Goal: Task Accomplishment & Management: Manage account settings

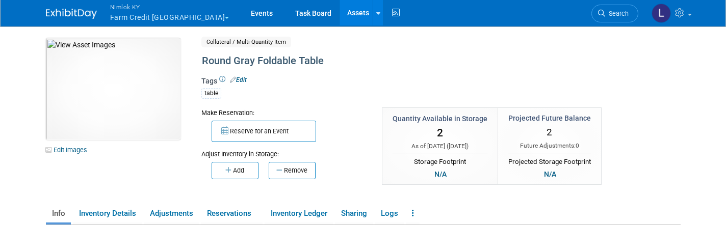
click at [133, 6] on span "Nimlok KY" at bounding box center [169, 7] width 119 height 11
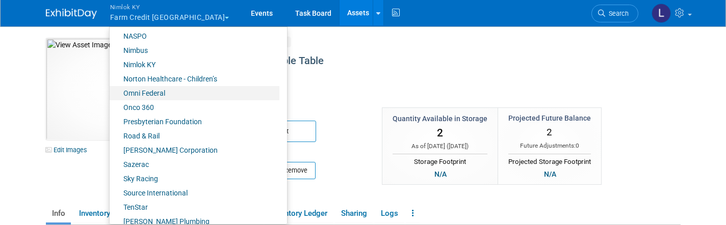
scroll to position [461, 0]
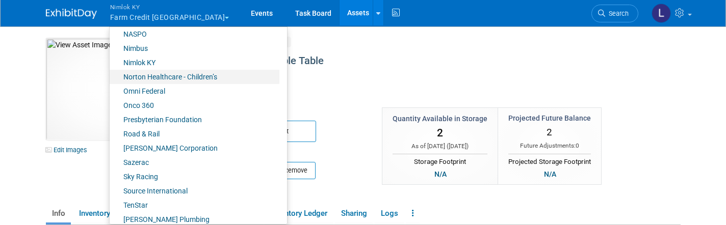
click at [159, 75] on link "Norton Healthcare - Children’s" at bounding box center [195, 77] width 170 height 14
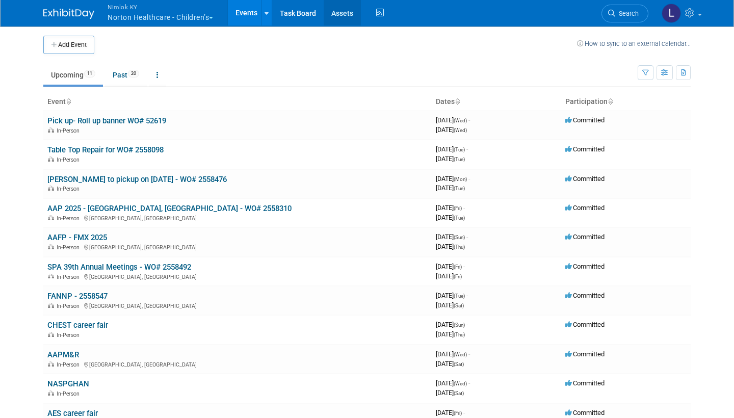
click at [340, 10] on link "Assets" at bounding box center [342, 13] width 37 height 26
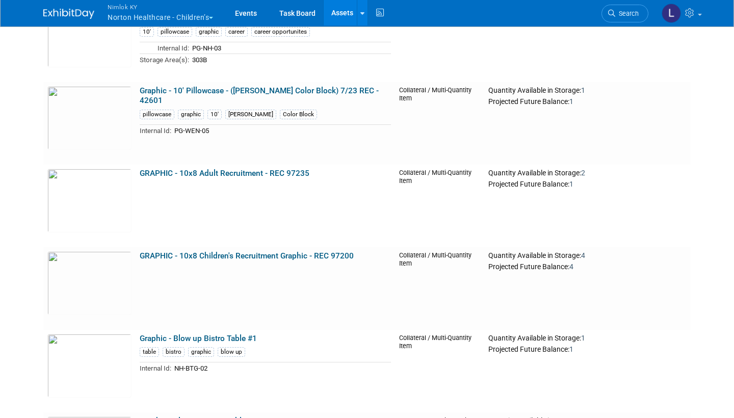
scroll to position [4969, 0]
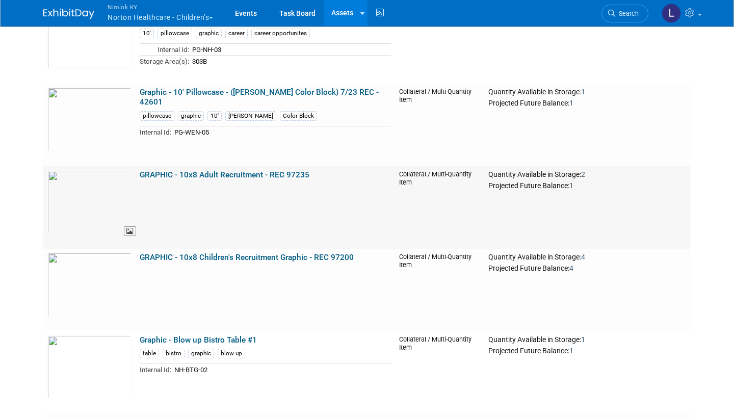
click at [119, 193] on img at bounding box center [89, 202] width 84 height 64
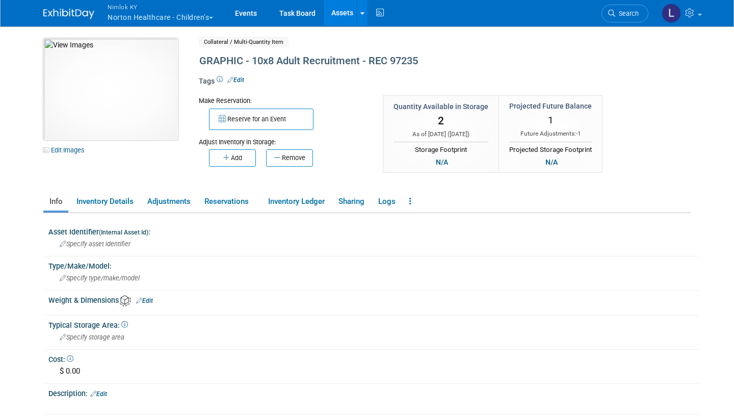
click at [165, 124] on img at bounding box center [110, 89] width 135 height 102
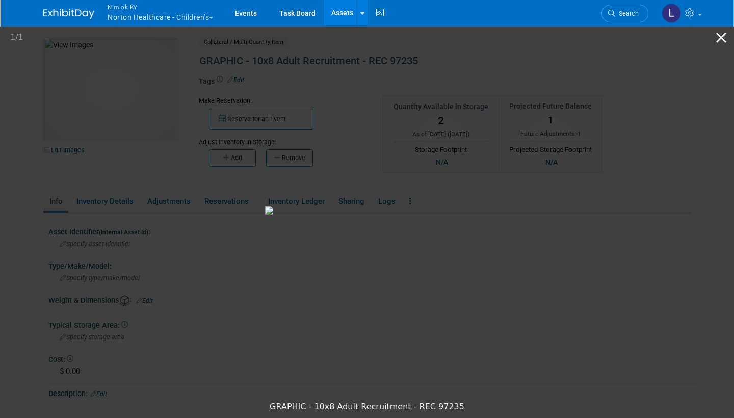
click at [722, 37] on button "Close gallery" at bounding box center [722, 38] width 26 height 24
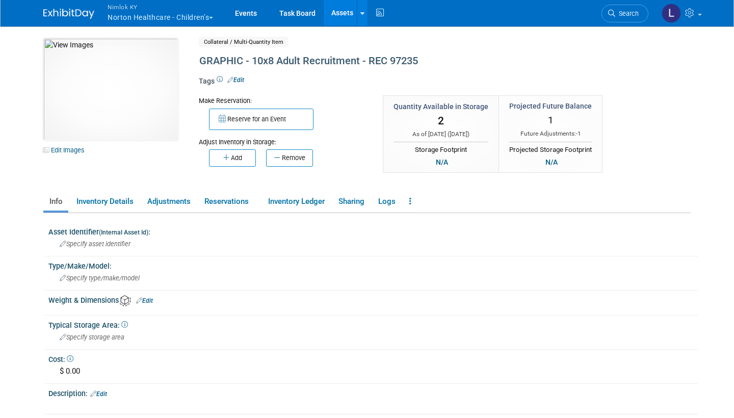
click at [345, 9] on link "Assets" at bounding box center [342, 13] width 37 height 26
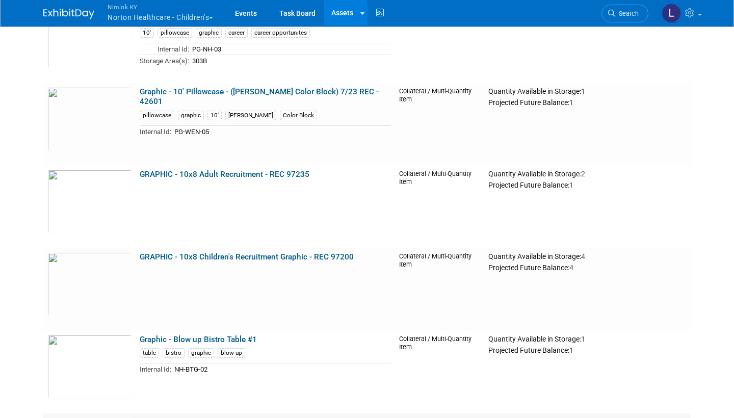
scroll to position [4966, 0]
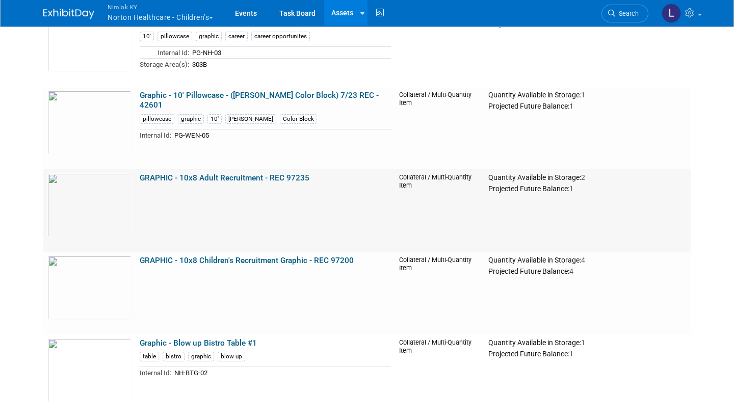
click at [195, 175] on link "GRAPHIC - 10x8 Adult Recruitment - REC 97235" at bounding box center [225, 177] width 170 height 9
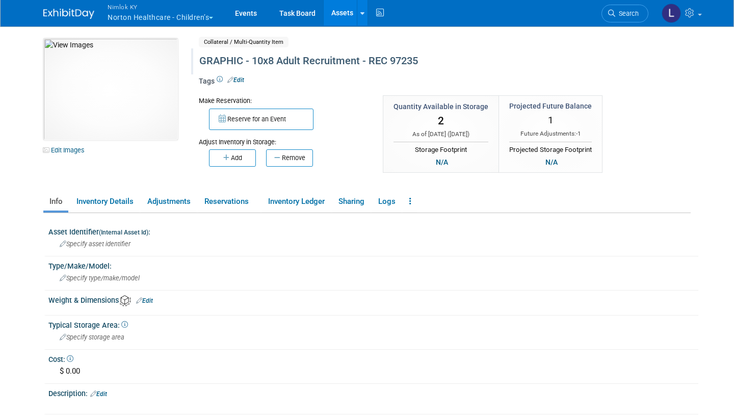
click at [276, 59] on div "GRAPHIC - 10x8 Adult Recruitment - REC 97235" at bounding box center [411, 61] width 430 height 18
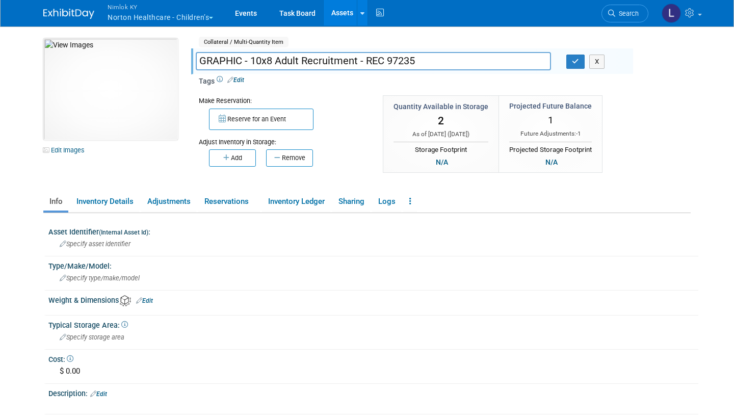
click at [276, 59] on input "GRAPHIC - 10x8 Adult Recruitment - REC 97235" at bounding box center [373, 61] width 355 height 18
drag, startPoint x: 300, startPoint y: 60, endPoint x: 252, endPoint y: 61, distance: 48.0
click at [252, 61] on input "GRAPHIC - 10' Hop Up Adult Recruitment - REC 97235" at bounding box center [373, 61] width 355 height 18
type input "GRAPHIC - 10' Hop Up Adult Recruitment - REC 97235"
click at [577, 64] on button "button" at bounding box center [576, 62] width 18 height 14
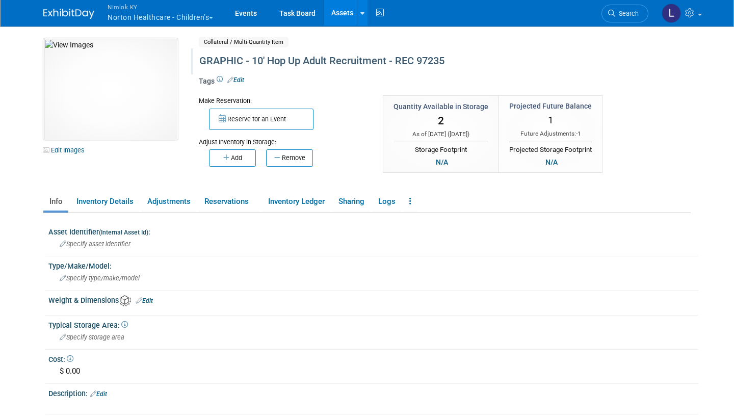
click at [346, 11] on link "Assets" at bounding box center [342, 13] width 37 height 26
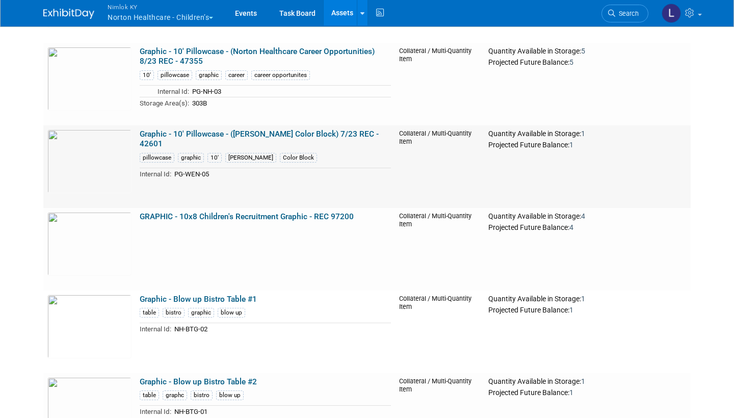
scroll to position [5014, 0]
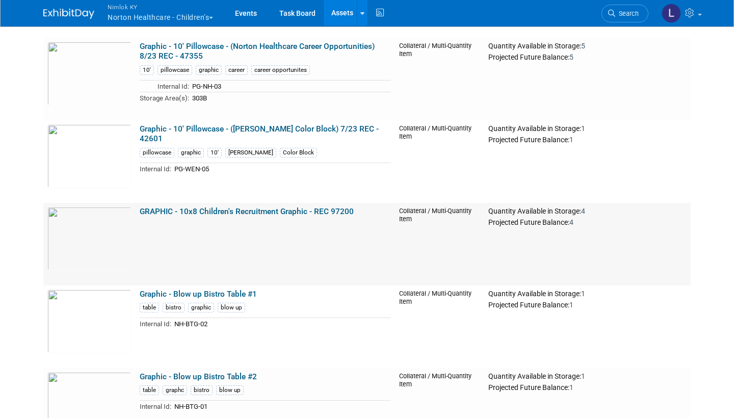
click at [233, 210] on link "GRAPHIC - 10x8 Children's Recruitment Graphic - REC 97200" at bounding box center [247, 211] width 214 height 9
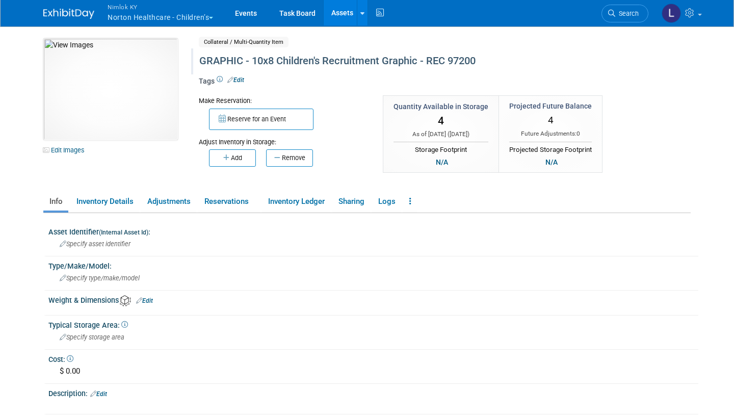
click at [274, 62] on div "GRAPHIC - 10x8 Children's Recruitment Graphic - REC 97200" at bounding box center [411, 61] width 430 height 18
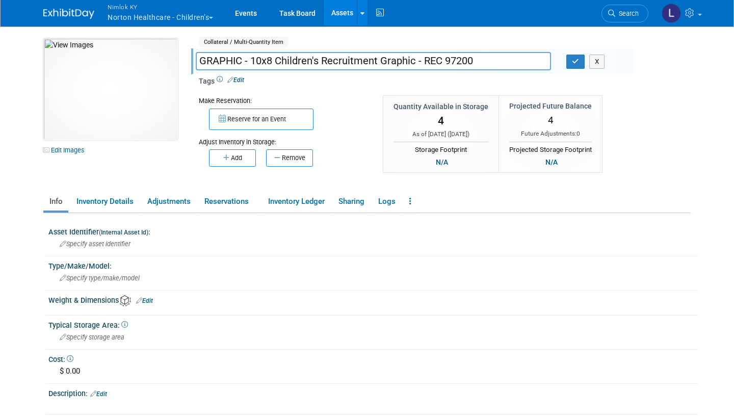
click at [274, 62] on input "GRAPHIC - 10x8 Children's Recruitment Graphic - REC 97200" at bounding box center [373, 61] width 355 height 18
drag, startPoint x: 273, startPoint y: 62, endPoint x: 252, endPoint y: 60, distance: 21.5
click at [252, 60] on input "GRAPHIC - 10x8 Children's Recruitment Graphic - REC 97200" at bounding box center [373, 61] width 355 height 18
type input "GRAPHIC - 10' Hop Up Children's Recruitment Graphic - REC 97200"
click at [576, 62] on icon "button" at bounding box center [575, 61] width 7 height 7
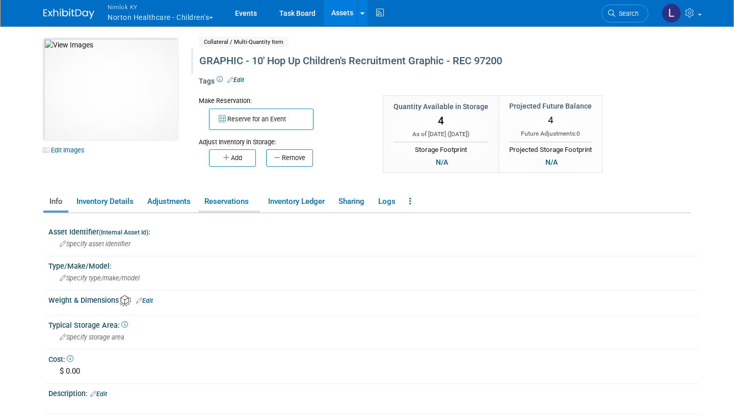
click at [240, 205] on link "Reservations" at bounding box center [229, 202] width 62 height 18
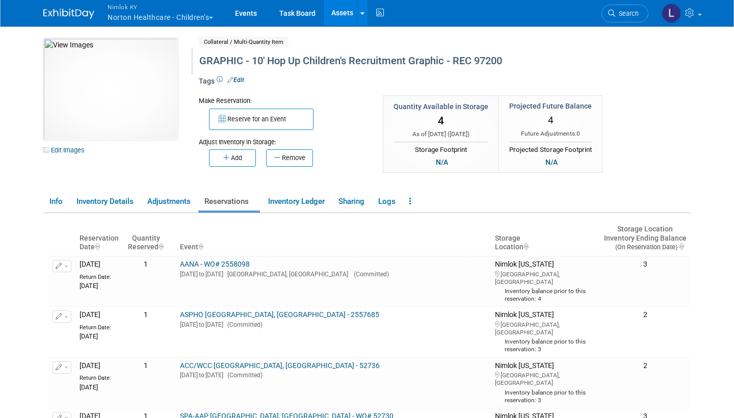
click at [347, 17] on link "Assets" at bounding box center [342, 13] width 37 height 26
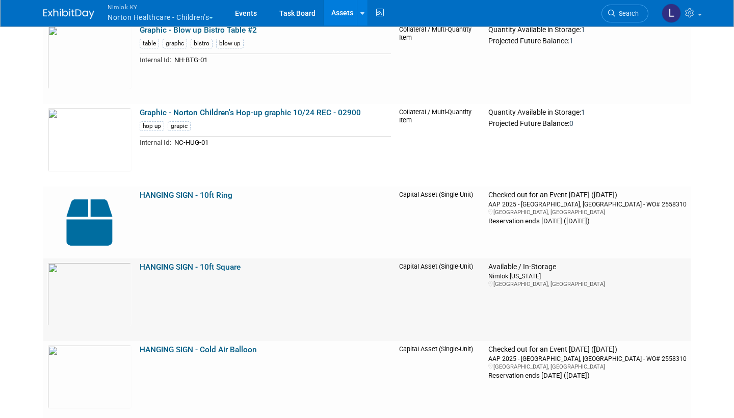
scroll to position [5358, 0]
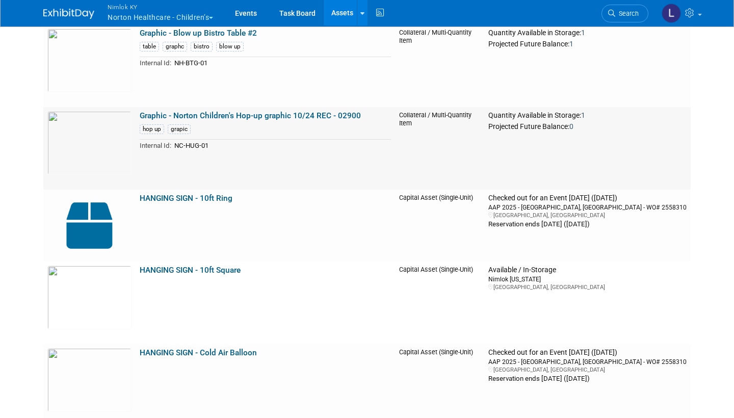
click at [184, 113] on link "Graphic - Norton Children's Hop-up graphic 10/24 REC - 02900" at bounding box center [250, 115] width 221 height 9
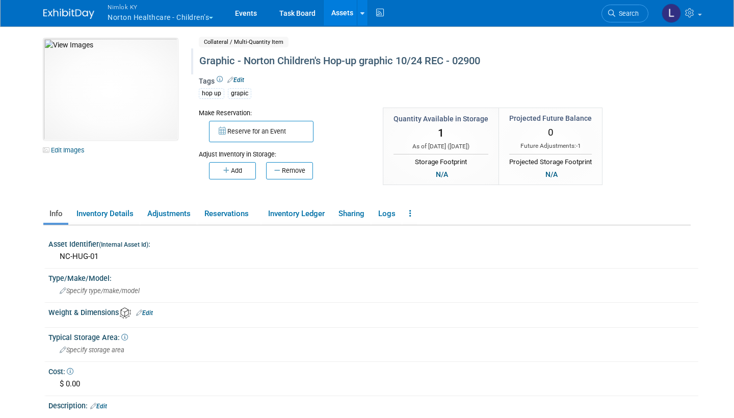
click at [245, 60] on div "Graphic - Norton Children's Hop-up graphic 10/24 REC - 02900" at bounding box center [411, 61] width 430 height 18
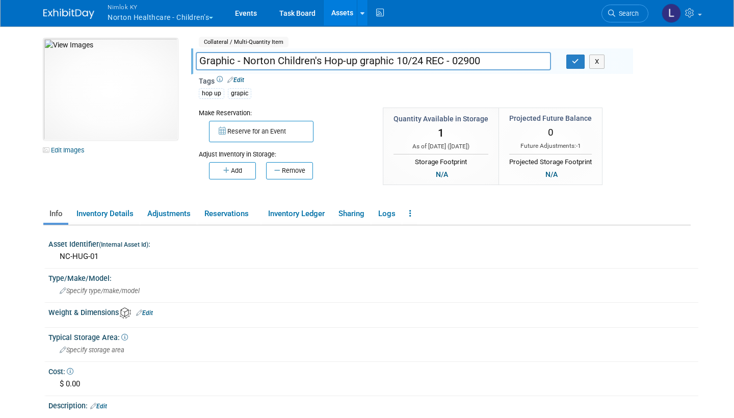
click at [245, 60] on input "Graphic - Norton Children's Hop-up graphic 10/24 REC - 02900" at bounding box center [373, 61] width 355 height 18
click at [446, 61] on input "Graphic - 10' Hop Up Norton Children's Hop-up graphic 10/24 REC - 02900" at bounding box center [373, 61] width 355 height 18
type input "Graphic - 10' Hop Up Norton Children's 10/24 REC - 02900"
click at [575, 63] on icon "button" at bounding box center [575, 61] width 7 height 7
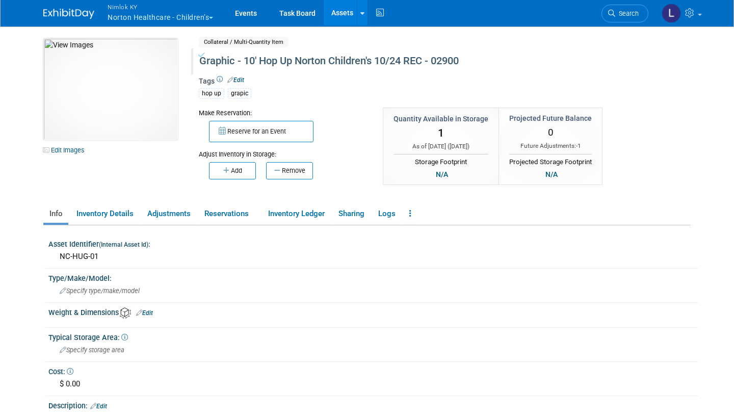
click at [339, 11] on link "Assets" at bounding box center [342, 13] width 37 height 26
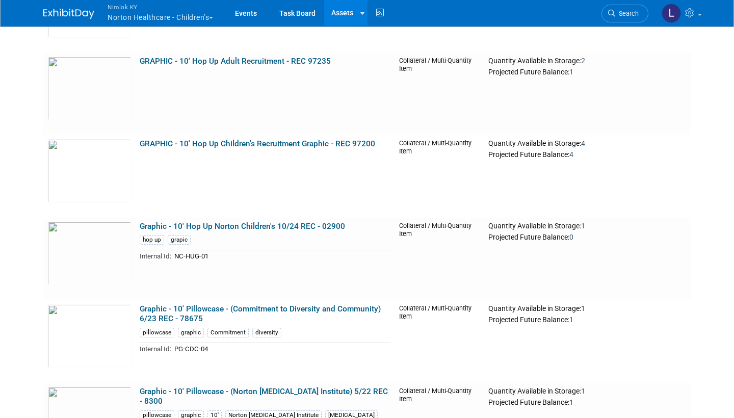
scroll to position [4501, 0]
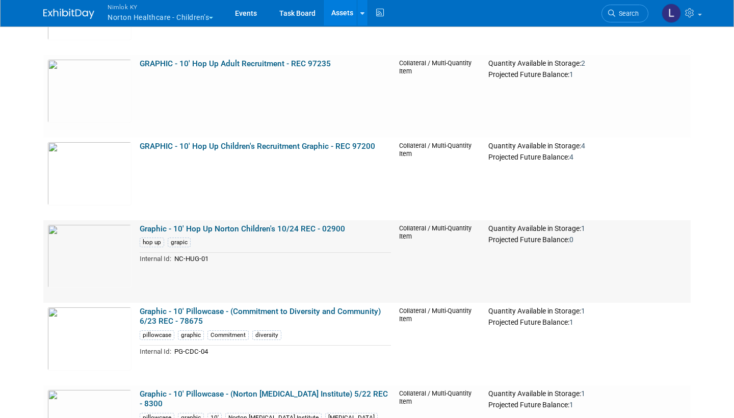
drag, startPoint x: 209, startPoint y: 257, endPoint x: 176, endPoint y: 257, distance: 33.2
click at [176, 257] on td "NC-HUG-01" at bounding box center [281, 259] width 220 height 12
copy td "NC-HUG-01"
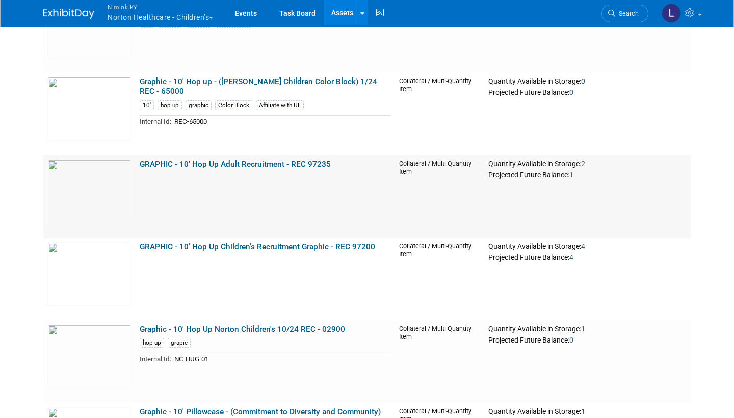
scroll to position [4400, 0]
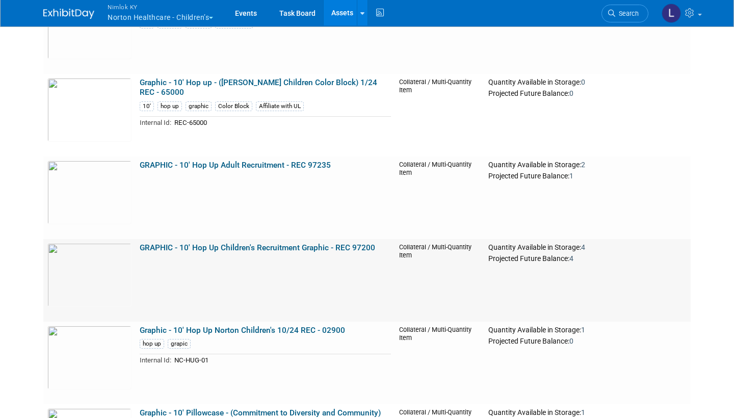
click at [196, 248] on link "GRAPHIC - 10' Hop Up Children's Recruitment Graphic - REC 97200" at bounding box center [258, 247] width 236 height 9
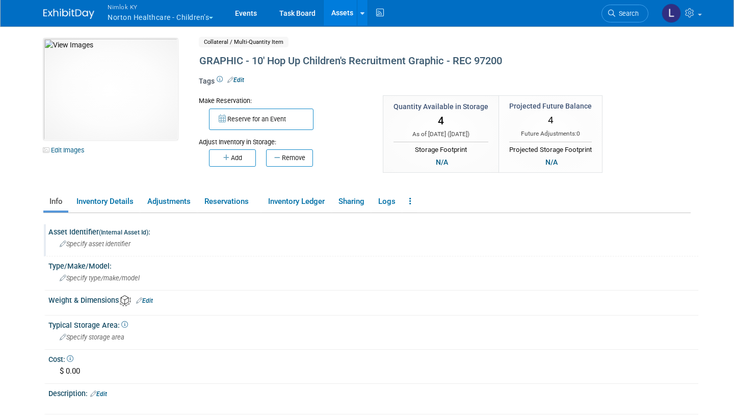
click at [135, 244] on div "Specify asset identifier" at bounding box center [373, 244] width 635 height 16
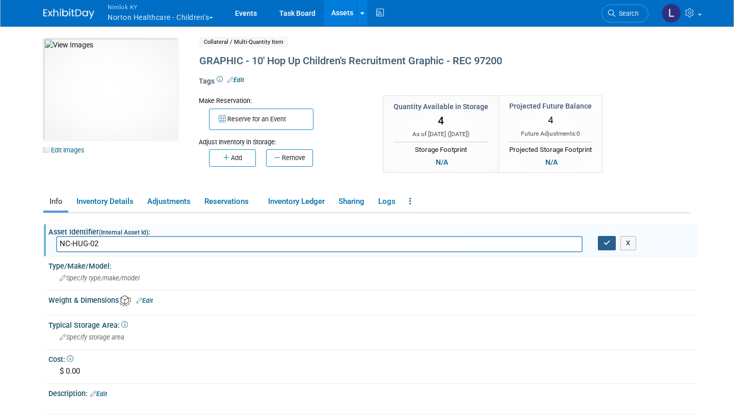
type input "NC-HUG-02"
click at [606, 244] on icon "button" at bounding box center [607, 243] width 7 height 7
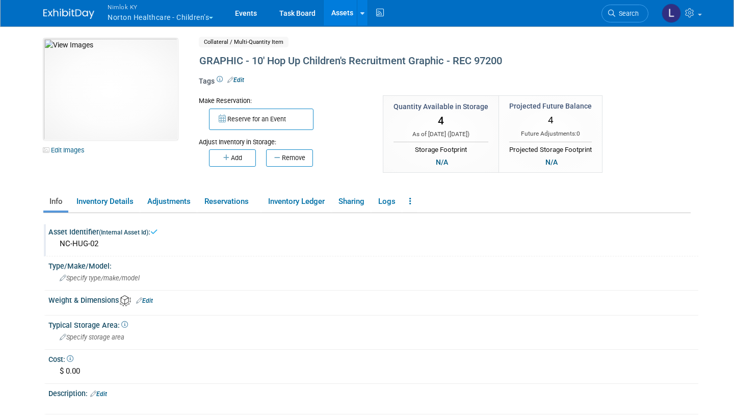
click at [338, 9] on link "Assets" at bounding box center [342, 13] width 37 height 26
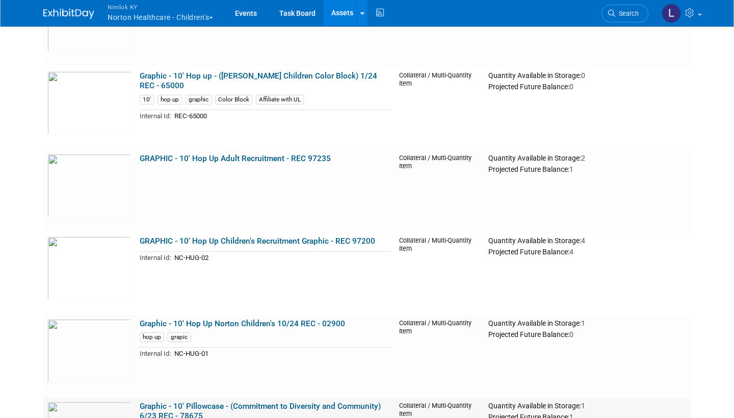
scroll to position [4395, 0]
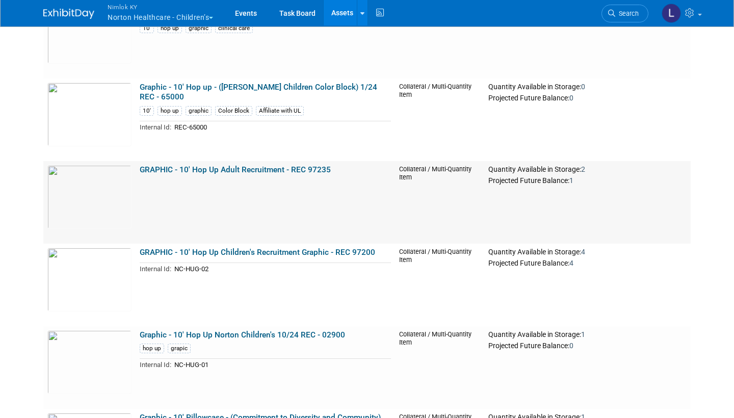
click at [202, 167] on link "GRAPHIC - 10' Hop Up Adult Recruitment - REC 97235" at bounding box center [235, 169] width 191 height 9
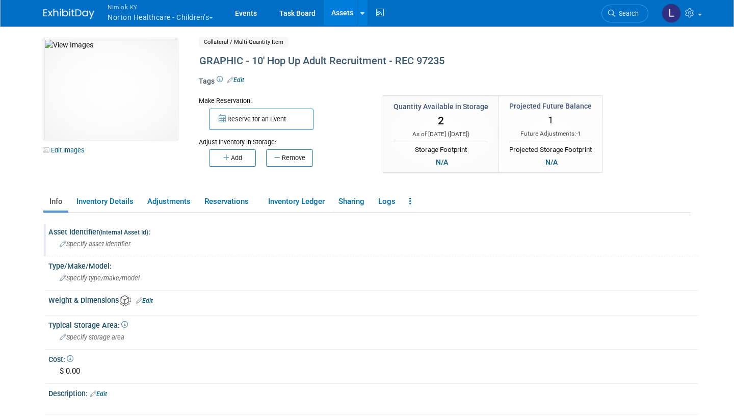
click at [130, 243] on span "Specify asset identifier" at bounding box center [95, 244] width 71 height 8
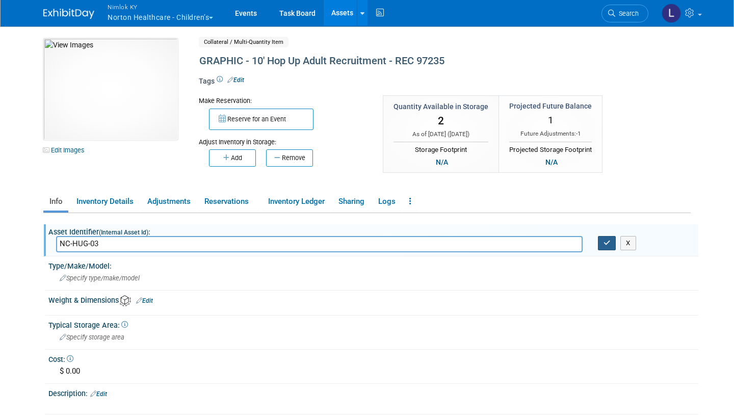
type input "NC-HUG-03"
click at [605, 240] on icon "button" at bounding box center [607, 243] width 7 height 7
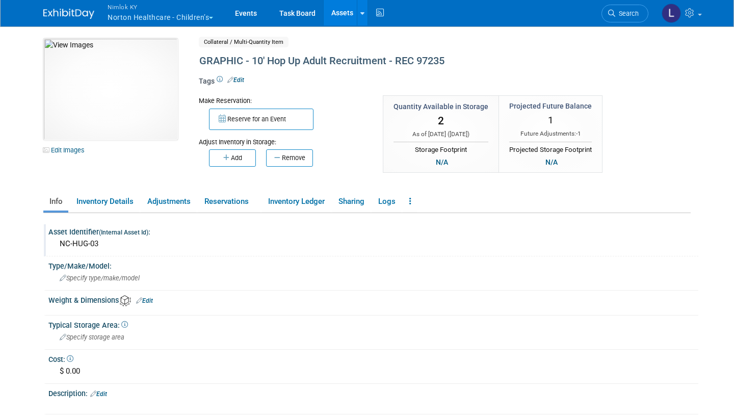
click at [339, 14] on link "Assets" at bounding box center [342, 13] width 37 height 26
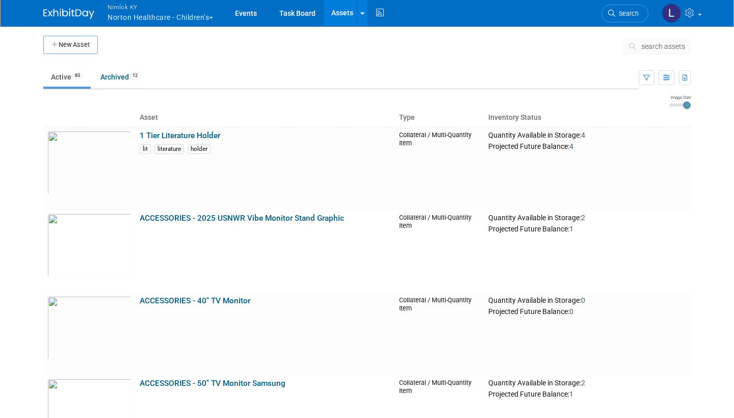
click at [653, 49] on span "search assets" at bounding box center [664, 46] width 44 height 8
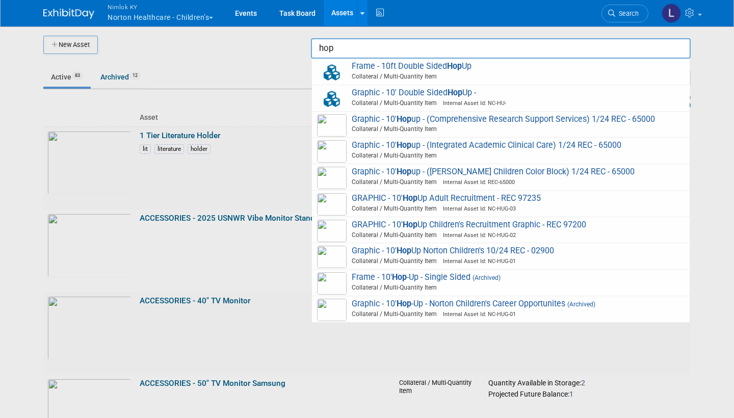
type input "hop"
click at [367, 272] on div at bounding box center [367, 209] width 0 height 418
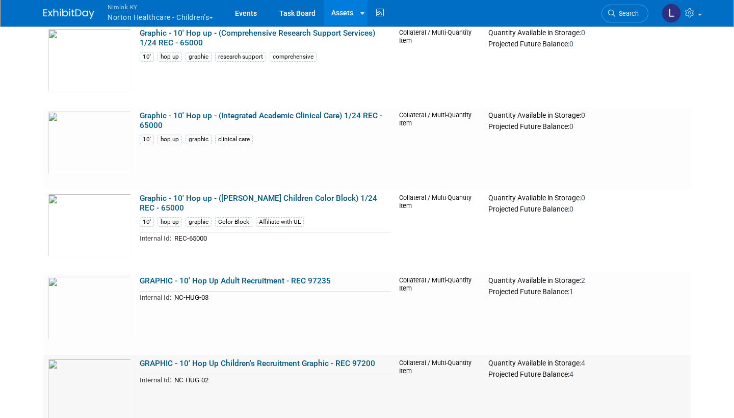
scroll to position [4268, 0]
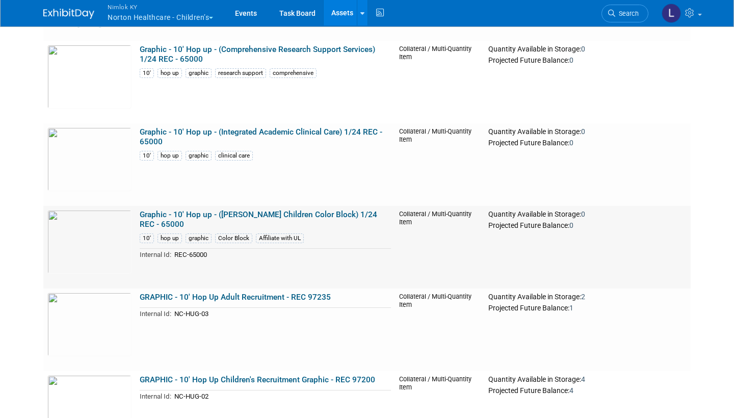
click at [209, 212] on link "Graphic - 10' Hop up - ([PERSON_NAME] Children Color Block) 1/24 REC - 65000" at bounding box center [259, 219] width 238 height 19
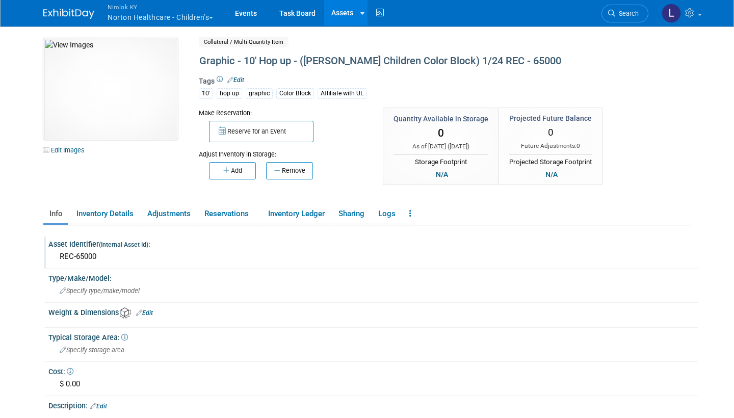
drag, startPoint x: 107, startPoint y: 253, endPoint x: 50, endPoint y: 252, distance: 56.6
click at [50, 252] on div "REC-65000" at bounding box center [373, 257] width 650 height 17
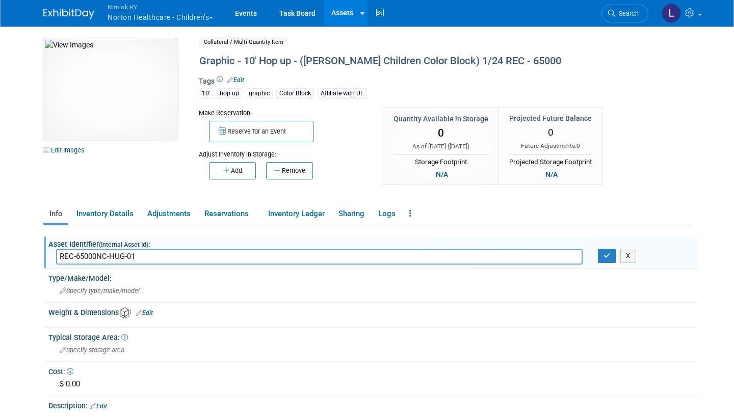
drag, startPoint x: 144, startPoint y: 252, endPoint x: 45, endPoint y: 249, distance: 99.5
click at [45, 249] on div "Asset Identifier (Internal Asset Id) : REC-65000 REC-65000NC-HUG-01 X" at bounding box center [371, 253] width 655 height 32
type input "NC-HUG-04"
click at [608, 256] on icon "button" at bounding box center [607, 255] width 7 height 7
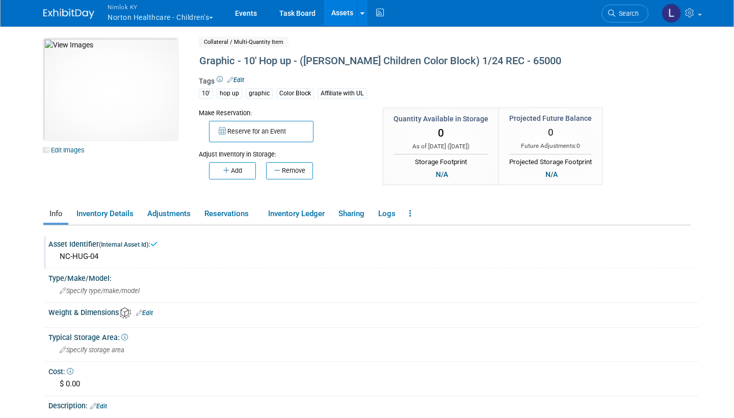
click at [346, 9] on link "Assets" at bounding box center [342, 13] width 37 height 26
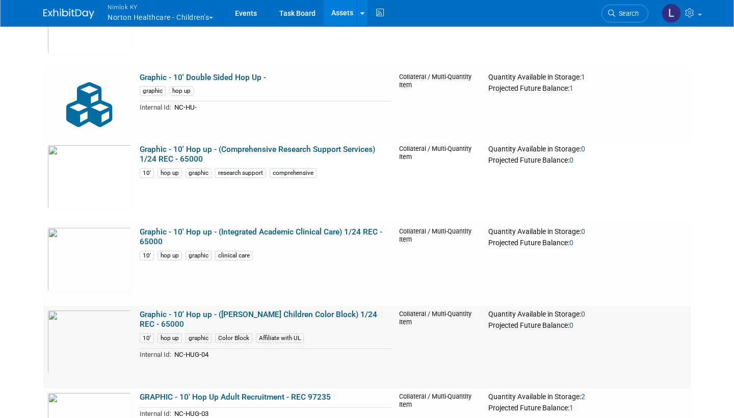
scroll to position [4166, 0]
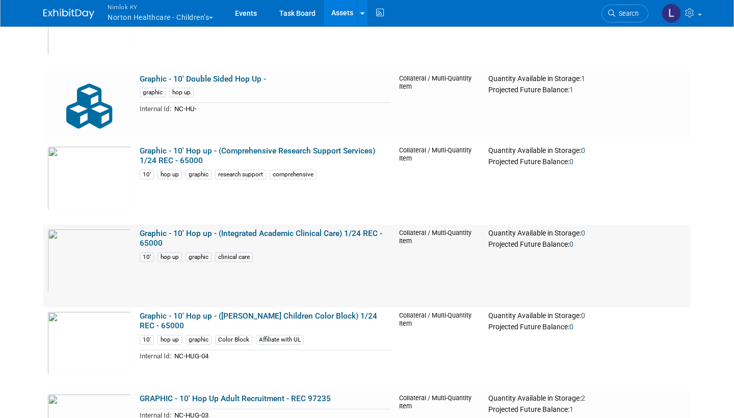
click at [205, 233] on link "Graphic - 10' Hop up - (Integrated Academic Clinical Care) 1/24 REC - 65000" at bounding box center [261, 238] width 243 height 19
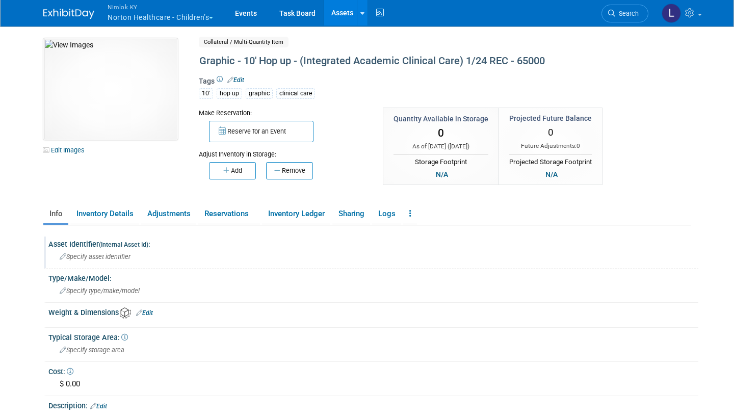
click at [138, 255] on div "Specify asset identifier" at bounding box center [373, 257] width 635 height 16
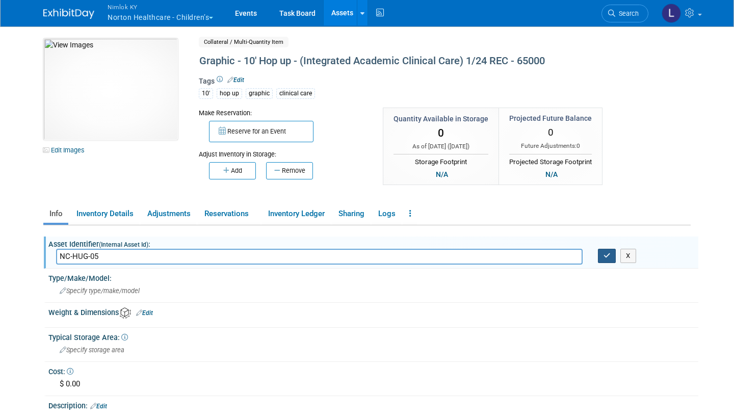
type input "NC-HUG-05"
click at [606, 257] on icon "button" at bounding box center [607, 255] width 7 height 7
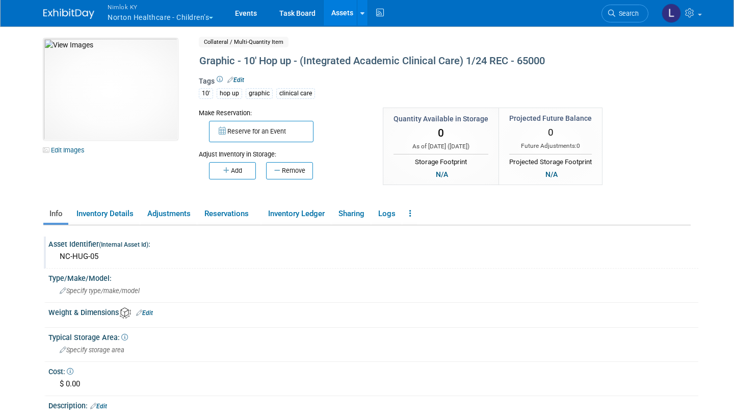
click at [343, 10] on link "Assets" at bounding box center [342, 13] width 37 height 26
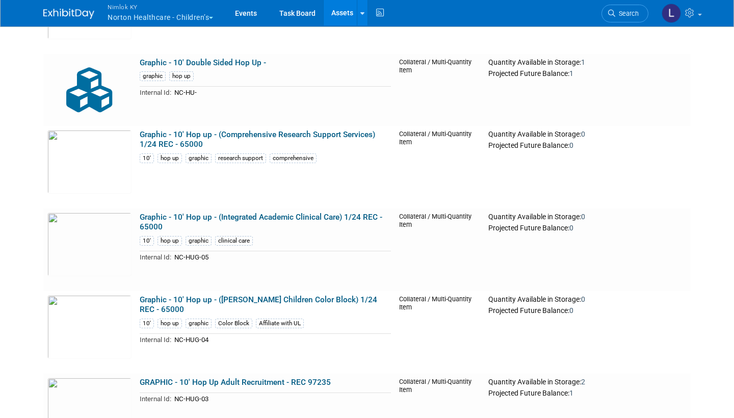
scroll to position [4180, 0]
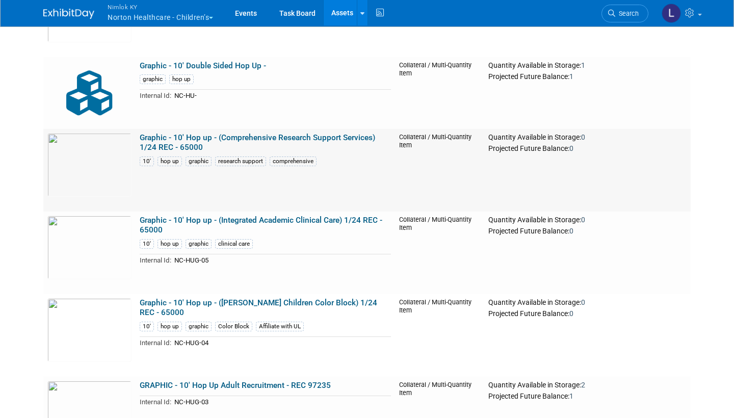
click at [210, 136] on link "Graphic - 10' Hop up - (Comprehensive Research Support Services) 1/24 REC - 650…" at bounding box center [258, 142] width 236 height 19
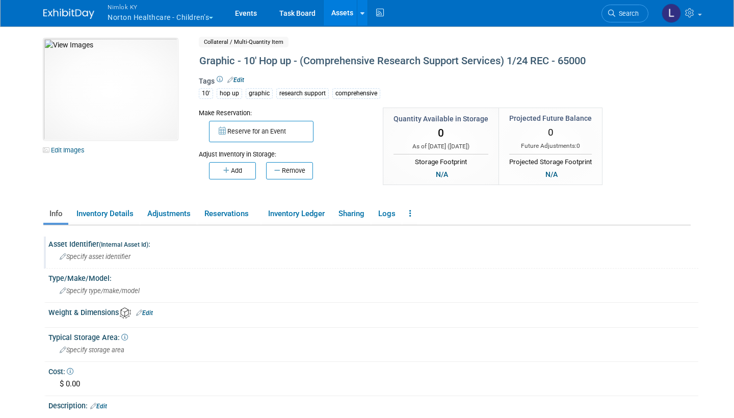
click at [133, 259] on div "Specify asset identifier" at bounding box center [373, 257] width 635 height 16
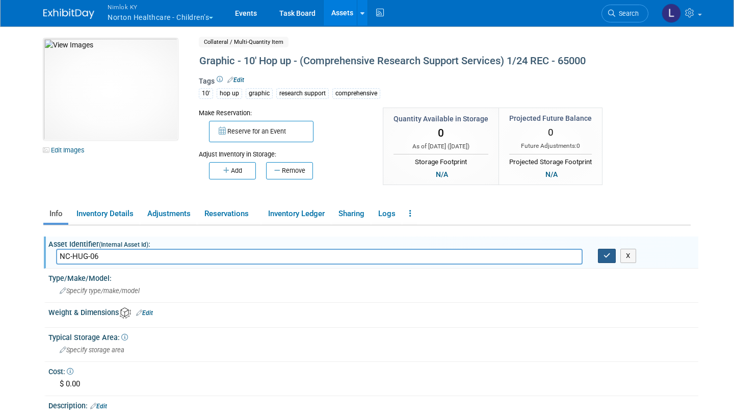
type input "NC-HUG-06"
click at [609, 256] on icon "button" at bounding box center [607, 255] width 7 height 7
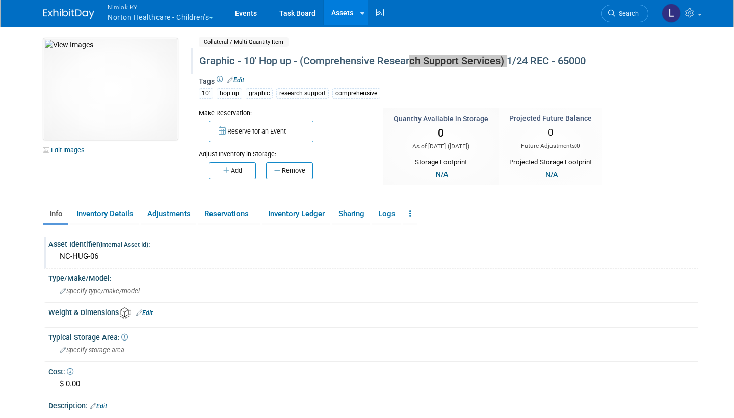
drag, startPoint x: 508, startPoint y: 61, endPoint x: 413, endPoint y: 60, distance: 94.9
click at [511, 60] on div "Graphic - 10' Hop up - (Comprehensive Research Support Services) 1/24 REC - 650…" at bounding box center [411, 61] width 430 height 18
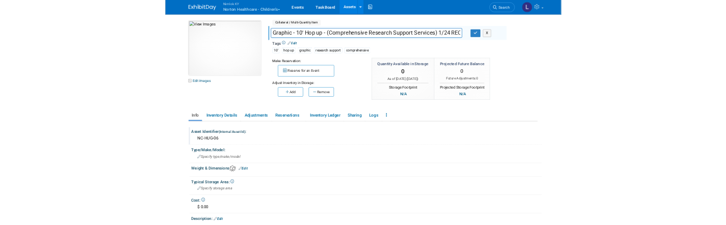
scroll to position [0, 39]
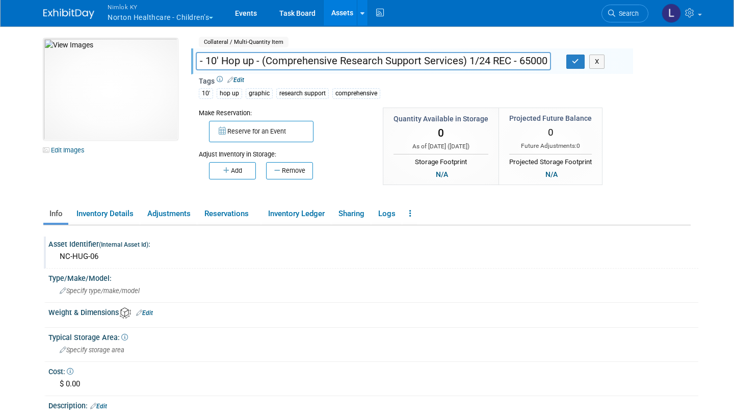
drag, startPoint x: 465, startPoint y: 60, endPoint x: 184, endPoint y: 57, distance: 281.0
click at [184, 57] on div "10047893-10718631-4ab6316c-5dcf-44b7-a4c8-8fbef5cdf68d.jpg Edit Images Collater…" at bounding box center [367, 117] width 663 height 159
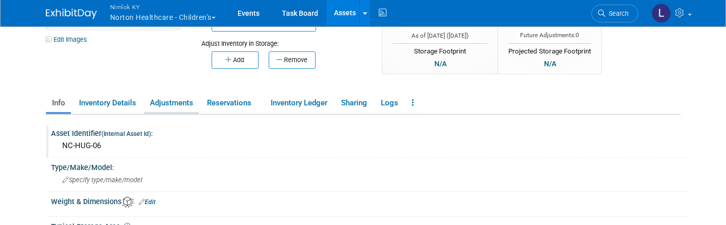
scroll to position [118, 0]
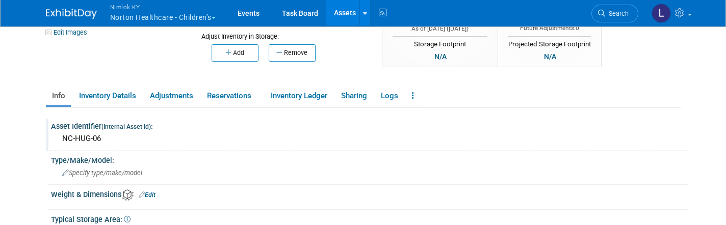
click at [107, 138] on div "NC-HUG-06" at bounding box center [370, 139] width 622 height 16
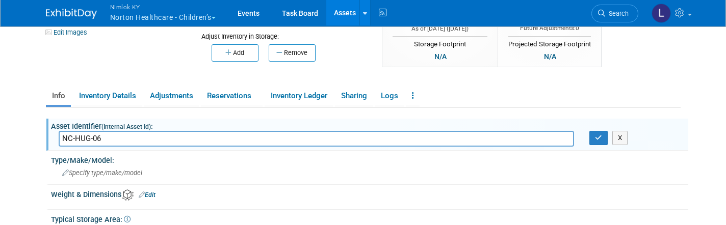
drag, startPoint x: 107, startPoint y: 138, endPoint x: 47, endPoint y: 134, distance: 59.3
click at [47, 134] on div "Asset Identifier (Internal Asset Id) : NC-HUG-06 NC-HUG-06 X" at bounding box center [367, 135] width 642 height 32
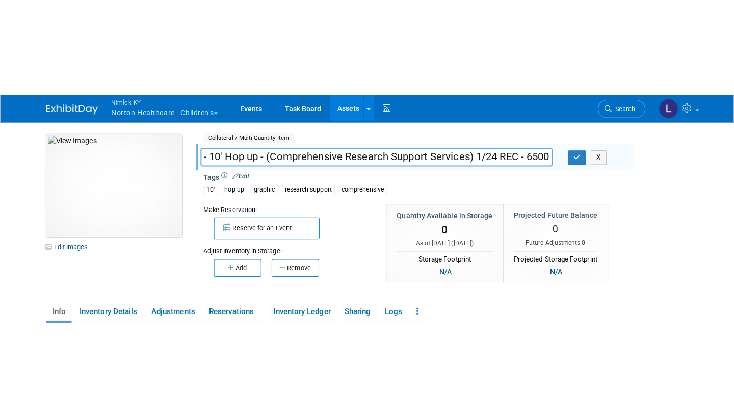
scroll to position [0, 0]
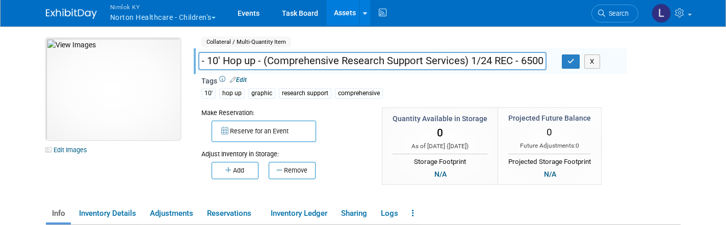
click at [120, 73] on img at bounding box center [113, 89] width 135 height 102
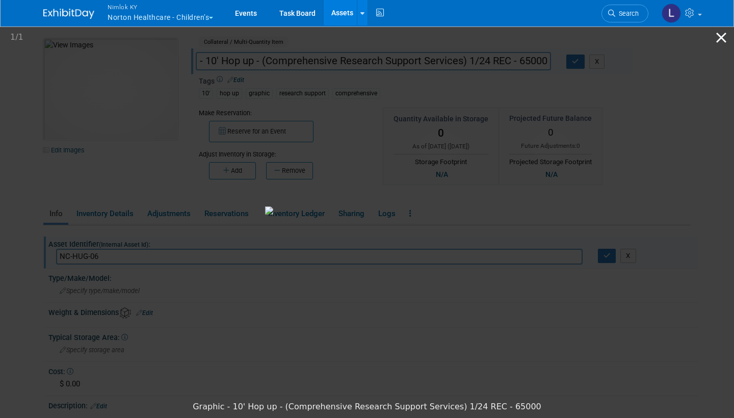
click at [723, 39] on button "Close gallery" at bounding box center [722, 38] width 26 height 24
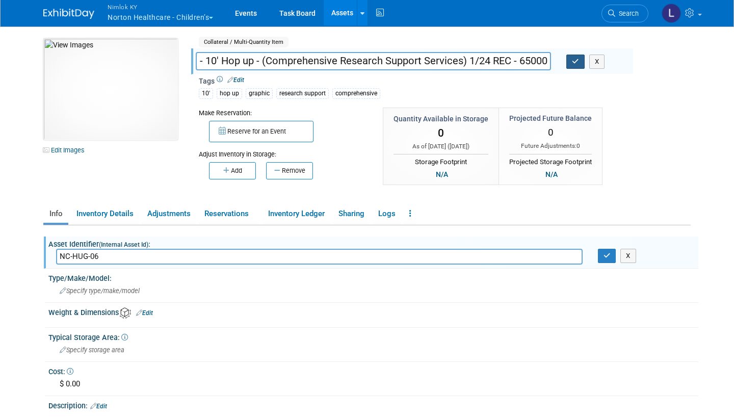
click at [578, 63] on icon "button" at bounding box center [575, 61] width 7 height 7
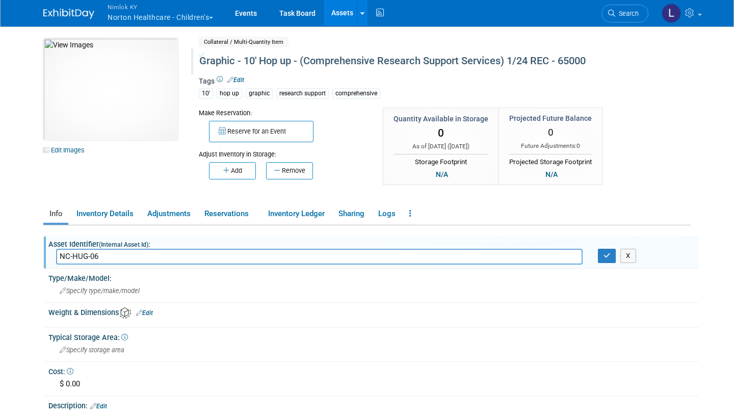
click at [347, 13] on link "Assets" at bounding box center [342, 13] width 37 height 26
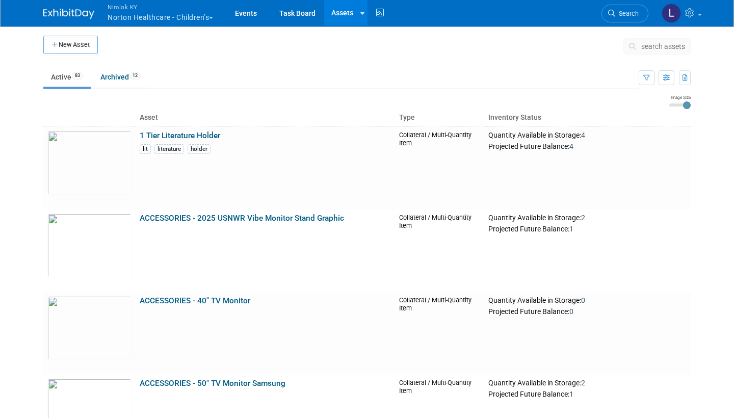
click at [652, 47] on span "search assets" at bounding box center [664, 46] width 44 height 8
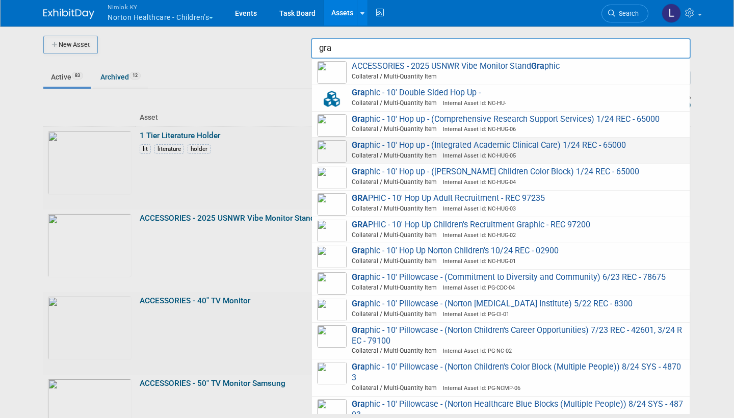
click at [527, 143] on span "Gra phic - 10' Hop up - (Integrated Academic Clinical Care) 1/24 REC - 65000 Co…" at bounding box center [501, 150] width 368 height 21
type input "Graphic - 10&#39; Hop up - (Integrated Academic Clinical Care) 1/24 REC - 65000"
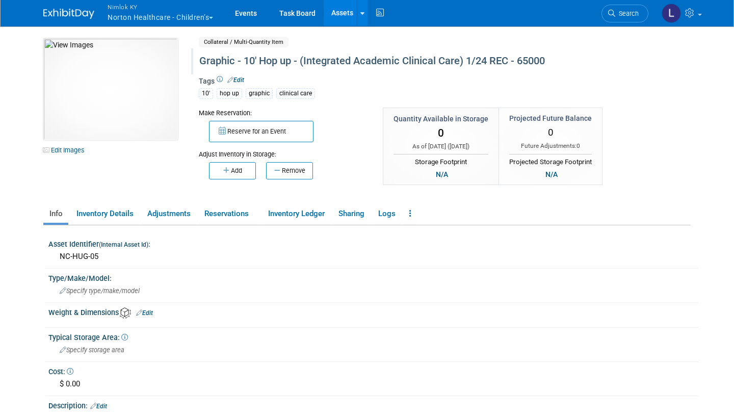
click at [456, 59] on div "Graphic - 10' Hop up - (Integrated Academic Clinical Care) 1/24 REC - 65000" at bounding box center [411, 61] width 430 height 18
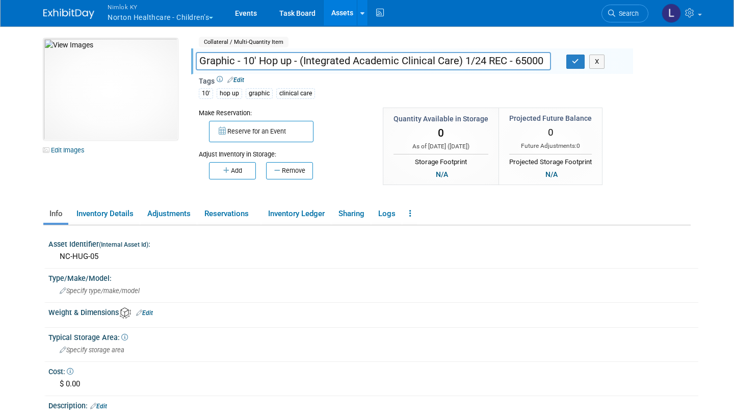
drag, startPoint x: 458, startPoint y: 61, endPoint x: 304, endPoint y: 59, distance: 154.0
click at [304, 59] on input "Graphic - 10' Hop up - (Integrated Academic Clinical Care) 1/24 REC - 65000" at bounding box center [373, 61] width 355 height 18
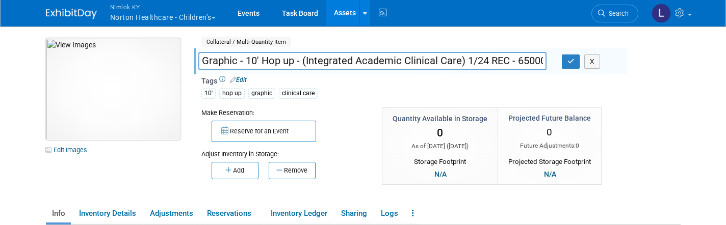
click at [168, 123] on img at bounding box center [113, 89] width 135 height 102
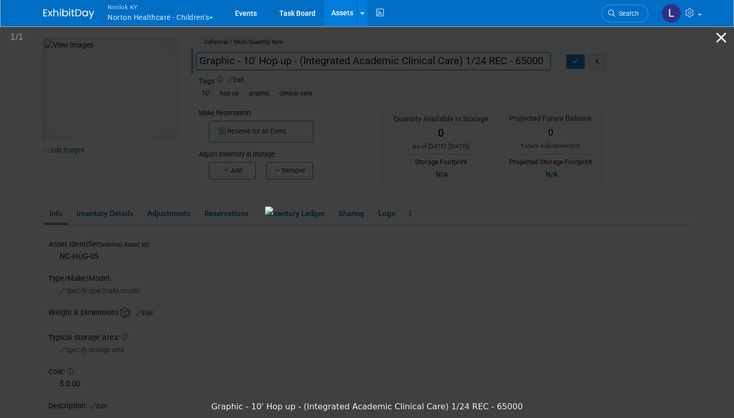
click at [722, 37] on button "Close gallery" at bounding box center [722, 38] width 26 height 24
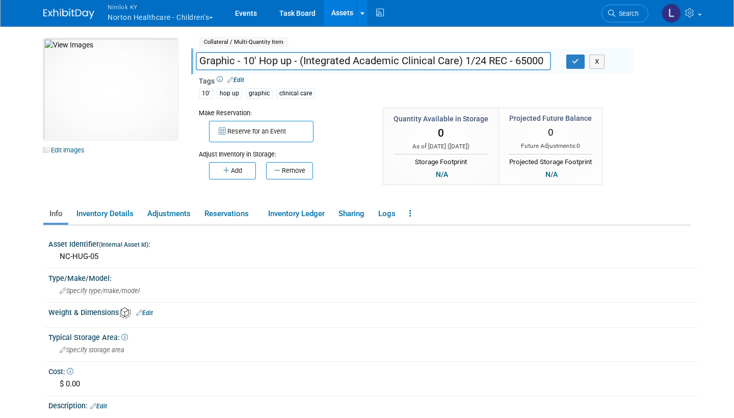
click at [342, 14] on link "Assets" at bounding box center [342, 13] width 37 height 26
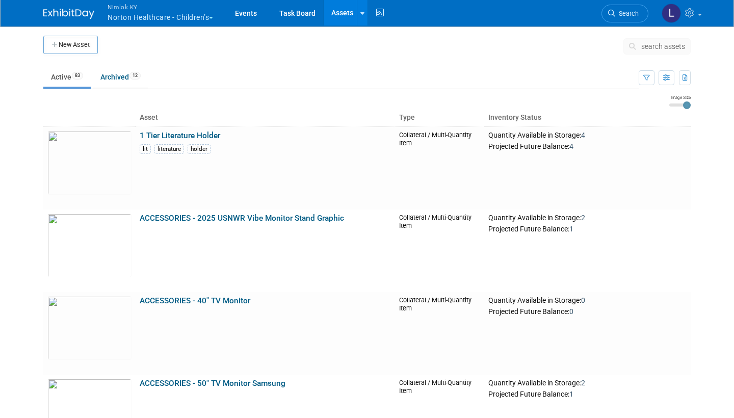
click at [663, 44] on span "search assets" at bounding box center [664, 46] width 44 height 8
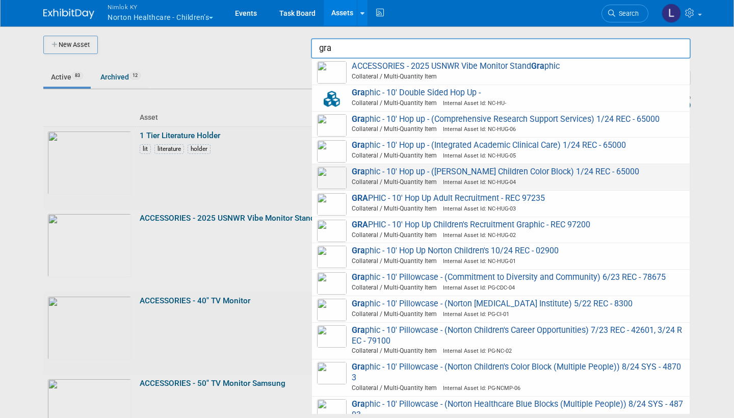
click at [492, 170] on span "Gra phic - 10' Hop up - (Norton's Children Color Block) 1/24 REC - 65000 Collat…" at bounding box center [501, 177] width 368 height 21
type input "Graphic - 10&#39; Hop up - (Norton&#39;s Children Color Block) 1/24 REC - 65000"
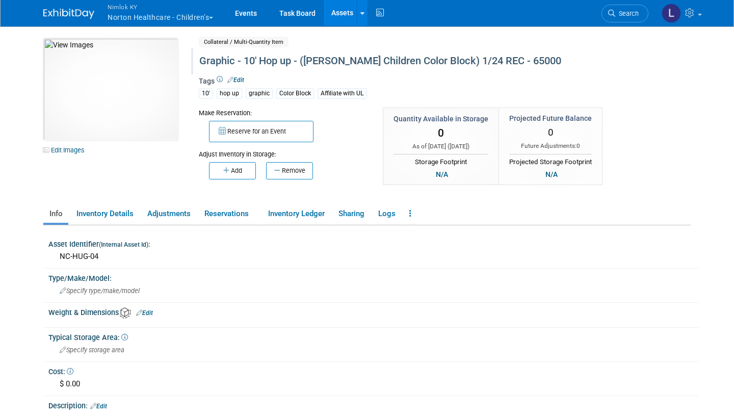
click at [439, 60] on div "Graphic - 10' Hop up - ([PERSON_NAME] Children Color Block) 1/24 REC - 65000" at bounding box center [411, 61] width 430 height 18
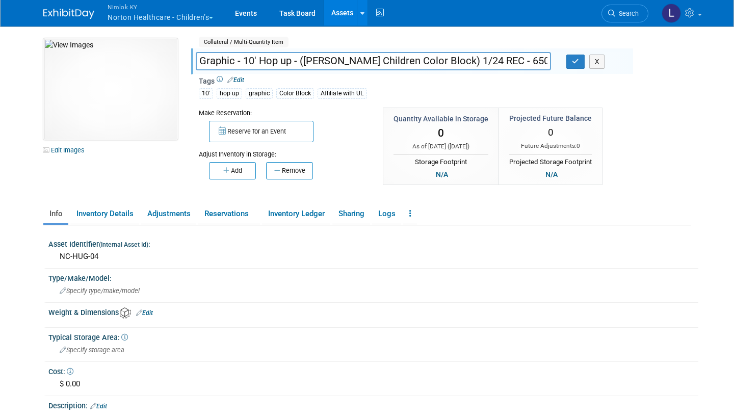
drag, startPoint x: 435, startPoint y: 61, endPoint x: 305, endPoint y: 60, distance: 130.1
click at [305, 60] on input "Graphic - 10' Hop up - ([PERSON_NAME] Children Color Block) 1/24 REC - 65000" at bounding box center [373, 61] width 355 height 18
click at [135, 106] on img at bounding box center [110, 89] width 135 height 102
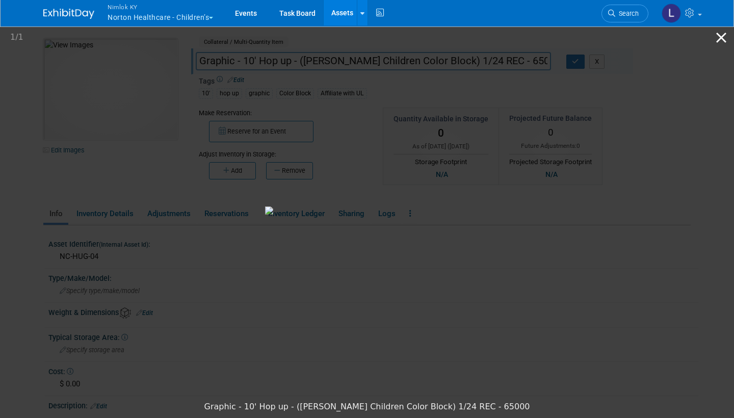
click at [717, 37] on button "Close gallery" at bounding box center [722, 38] width 26 height 24
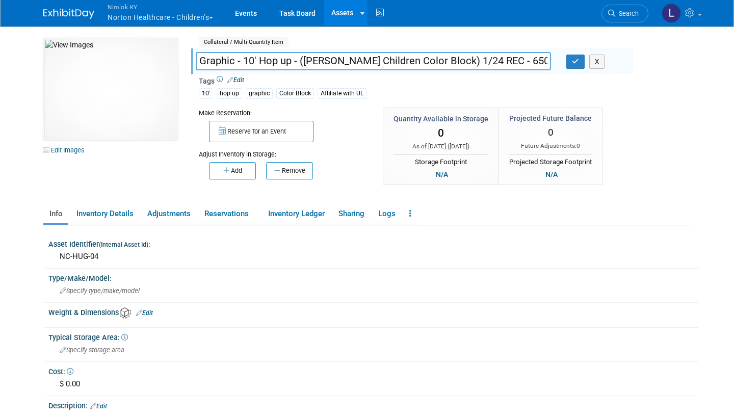
click at [348, 13] on link "Assets" at bounding box center [342, 13] width 37 height 26
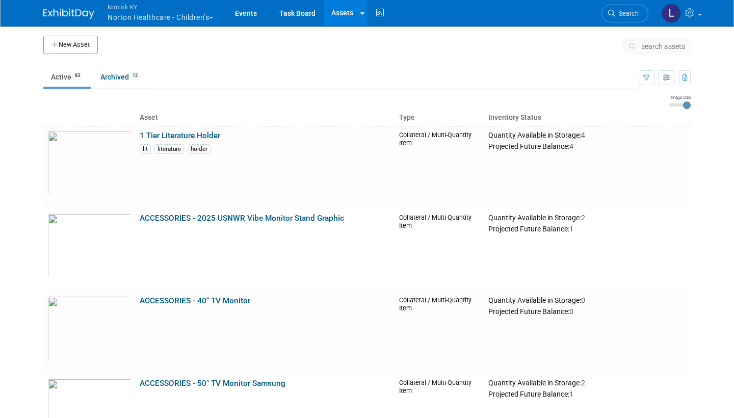
click at [653, 46] on span "search assets" at bounding box center [664, 46] width 44 height 8
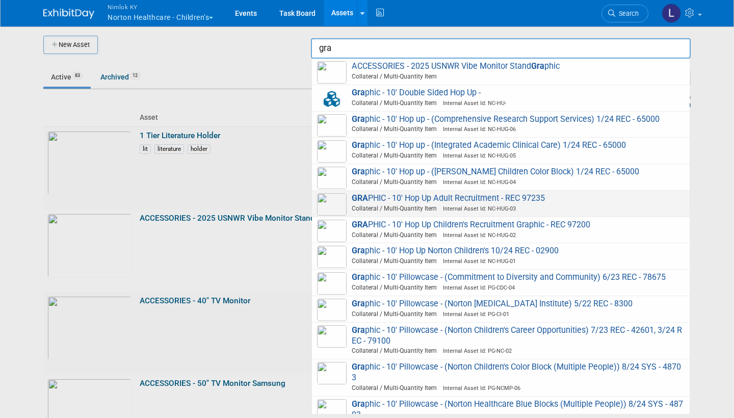
click at [488, 193] on span "GRA PHIC - 10' Hop Up Adult Recruitment - REC 97235 Collateral / Multi-Quantity…" at bounding box center [501, 203] width 368 height 21
type input "GRAPHIC - 10&#39; Hop Up Adult Recruitment - REC 97235"
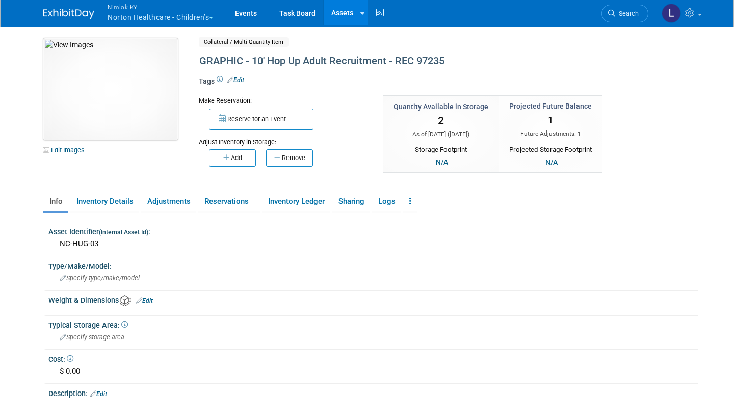
click at [129, 102] on img at bounding box center [110, 89] width 135 height 102
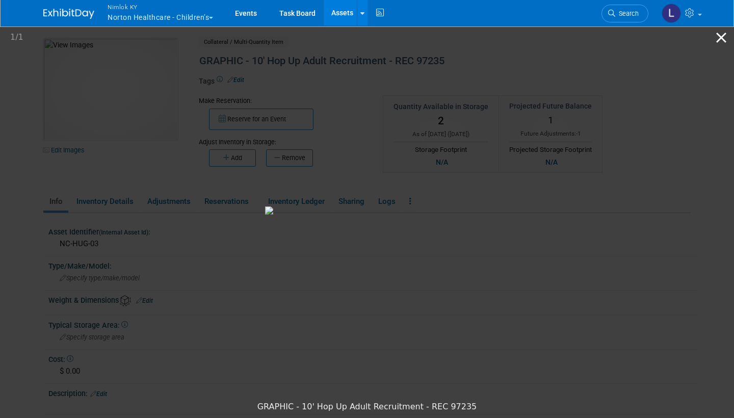
click at [722, 40] on button "Close gallery" at bounding box center [722, 38] width 26 height 24
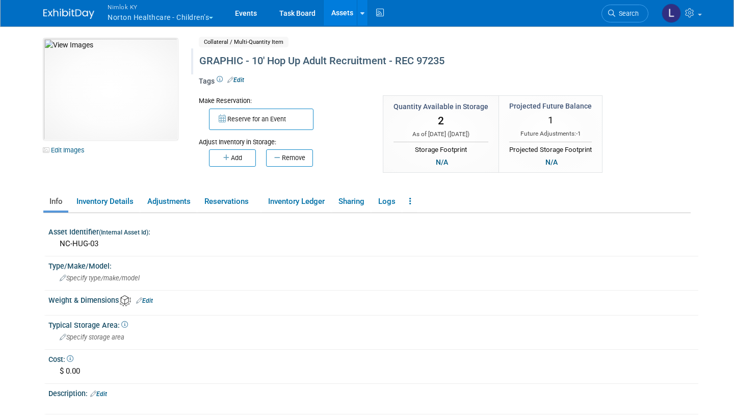
click at [368, 63] on div "GRAPHIC - 10' Hop Up Adult Recruitment - REC 97235" at bounding box center [411, 61] width 430 height 18
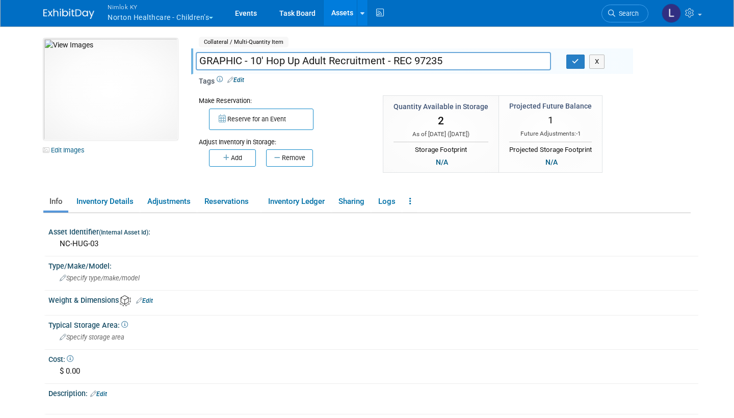
drag, startPoint x: 385, startPoint y: 61, endPoint x: 307, endPoint y: 62, distance: 78.5
click at [307, 62] on input "GRAPHIC - 10' Hop Up Adult Recruitment - REC 97235" at bounding box center [373, 61] width 355 height 18
drag, startPoint x: 386, startPoint y: 61, endPoint x: 304, endPoint y: 65, distance: 81.2
click at [304, 65] on input "GRAPHIC - 10' Hop Up Adult Recruitment - REC 97235" at bounding box center [373, 61] width 355 height 18
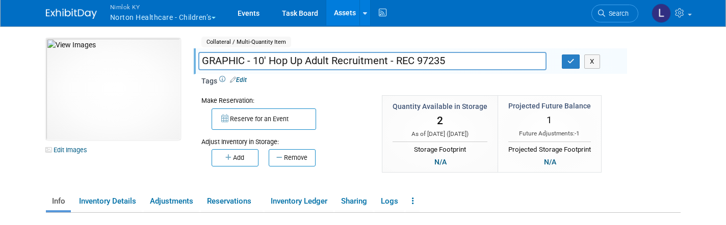
click at [209, 16] on button "Nimlok KY Norton Healthcare - Children’s" at bounding box center [168, 13] width 119 height 27
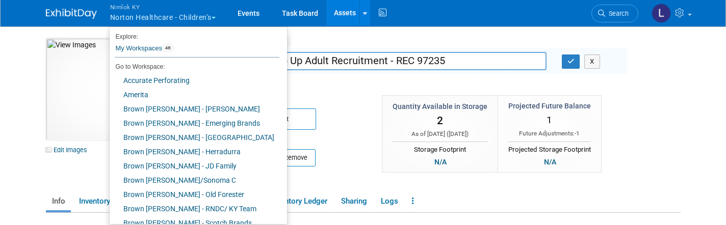
click at [345, 14] on link "Assets" at bounding box center [344, 13] width 37 height 26
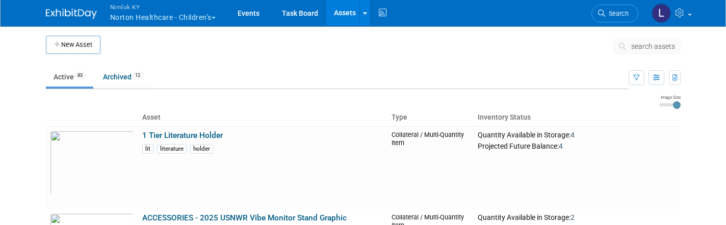
click at [649, 42] on button "search assets" at bounding box center [647, 46] width 67 height 16
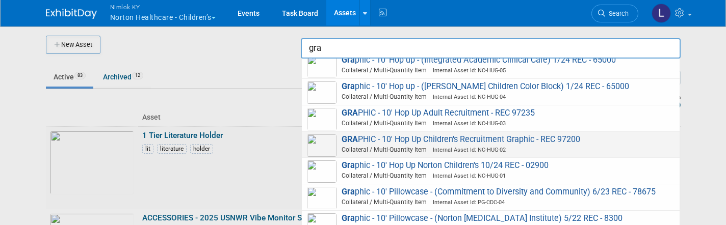
scroll to position [88, 0]
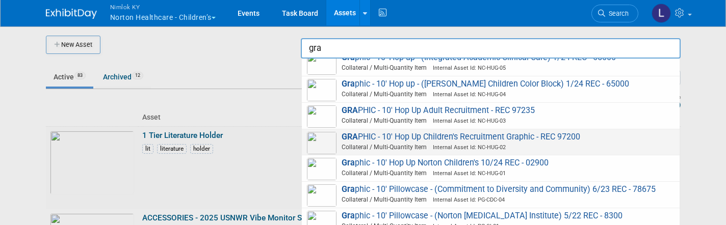
click at [506, 132] on span "GRA PHIC - 10' Hop Up Children's Recruitment Graphic - REC 97200 Collateral / M…" at bounding box center [491, 142] width 368 height 21
type input "GRAPHIC - 10&#39; Hop Up Children&#39;s Recruitment Graphic - REC 97200"
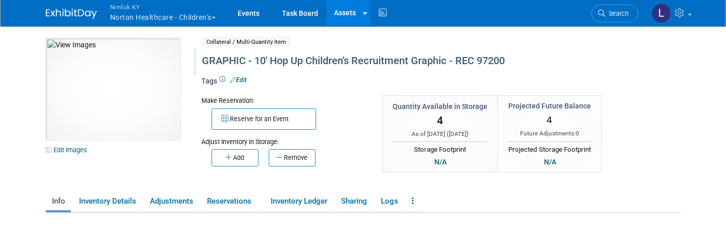
click at [351, 60] on div "GRAPHIC - 10' Hop Up Children's Recruitment Graphic - REC 97200" at bounding box center [408, 61] width 421 height 18
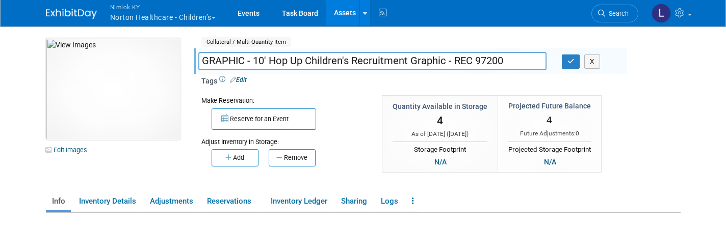
click at [351, 60] on input "GRAPHIC - 10' Hop Up Children's Recruitment Graphic - REC 97200" at bounding box center [372, 61] width 348 height 18
click at [350, 60] on input "GRAPHIC - 10' Hop Up Children's Recruitment Graphic - REC 97200" at bounding box center [372, 61] width 348 height 18
drag, startPoint x: 350, startPoint y: 60, endPoint x: 308, endPoint y: 62, distance: 42.4
click at [308, 62] on input "GRAPHIC - 10' Hop Up Children's Recruitment Graphic - REC 97200" at bounding box center [372, 61] width 348 height 18
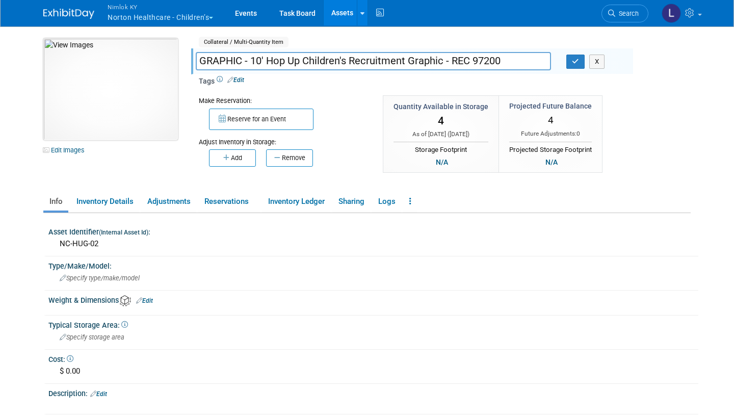
click at [149, 110] on img at bounding box center [110, 89] width 135 height 102
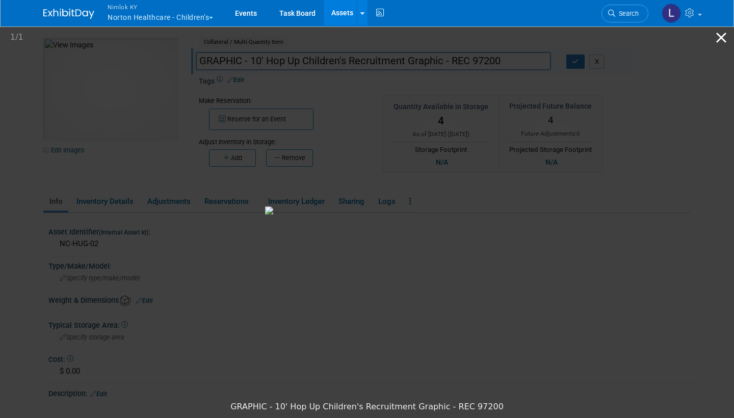
click at [721, 34] on button "Close gallery" at bounding box center [722, 38] width 26 height 24
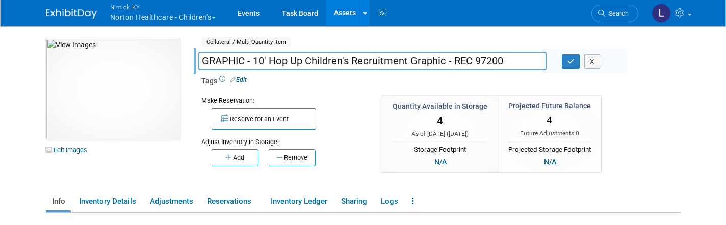
click at [350, 8] on link "Assets" at bounding box center [344, 13] width 37 height 26
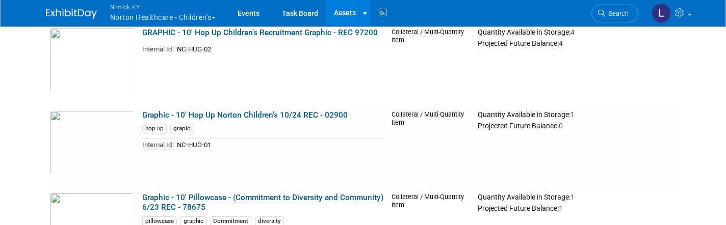
scroll to position [4616, 0]
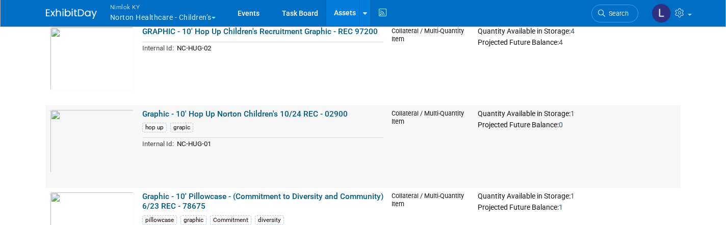
click at [241, 114] on link "Graphic - 10' Hop Up Norton Children's 10/24 REC - 02900" at bounding box center [245, 114] width 206 height 9
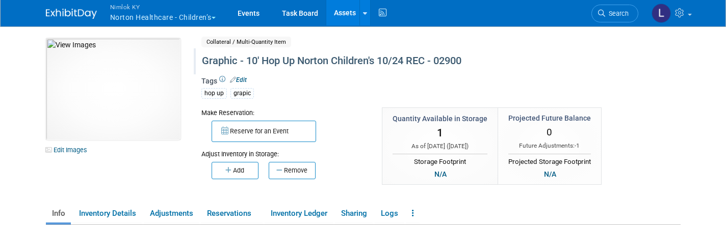
click at [381, 59] on div "Graphic - 10' Hop Up Norton Children's 10/24 REC - 02900" at bounding box center [408, 61] width 421 height 18
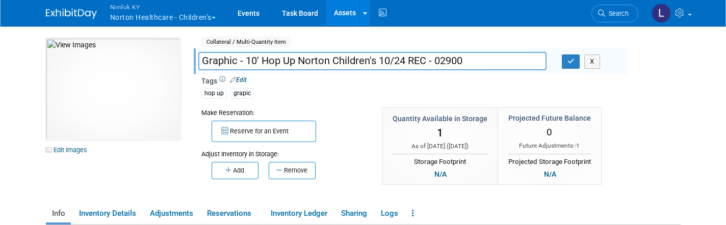
drag, startPoint x: 467, startPoint y: 58, endPoint x: 295, endPoint y: 58, distance: 171.9
click at [295, 58] on input "Graphic - 10' Hop Up Norton Children's 10/24 REC - 02900" at bounding box center [372, 61] width 348 height 18
click at [342, 15] on link "Assets" at bounding box center [344, 13] width 37 height 26
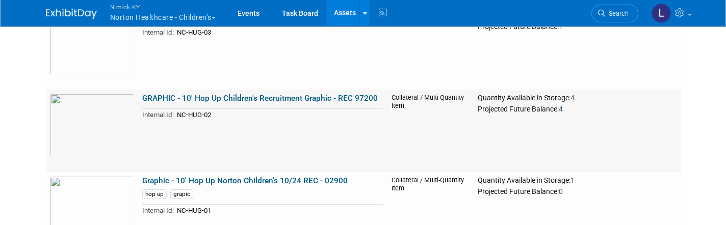
scroll to position [4551, 0]
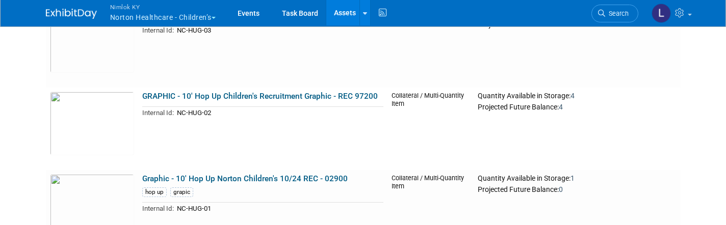
click at [348, 18] on link "Assets" at bounding box center [344, 13] width 37 height 26
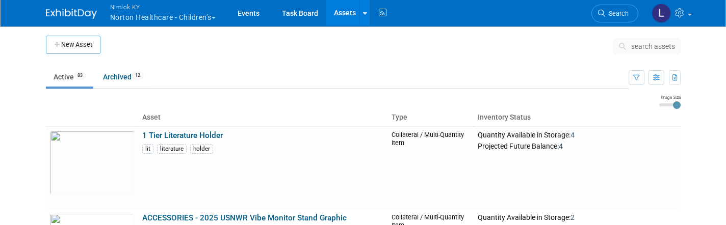
click at [642, 44] on span "search assets" at bounding box center [653, 46] width 44 height 8
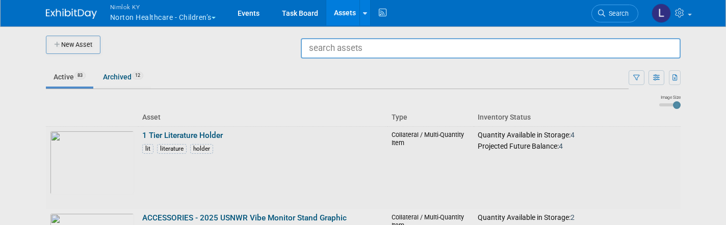
click at [363, 79] on div at bounding box center [363, 112] width 0 height 225
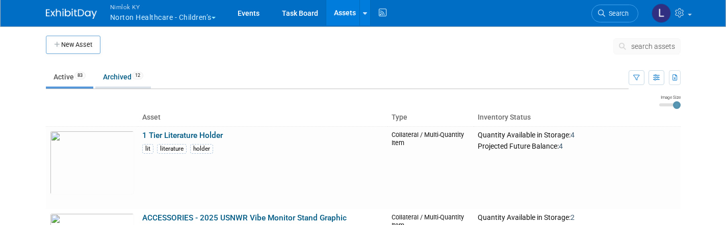
click at [117, 79] on link "Archived 12" at bounding box center [123, 76] width 56 height 19
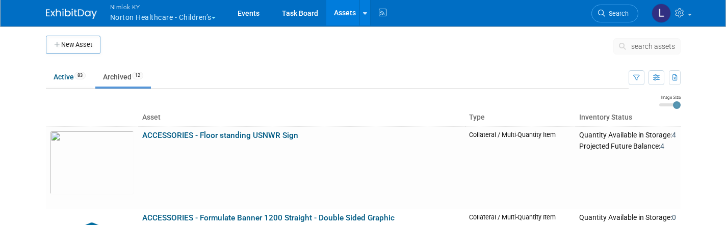
click at [346, 15] on link "Assets" at bounding box center [344, 13] width 37 height 26
click at [64, 78] on link "Active 83" at bounding box center [69, 76] width 47 height 19
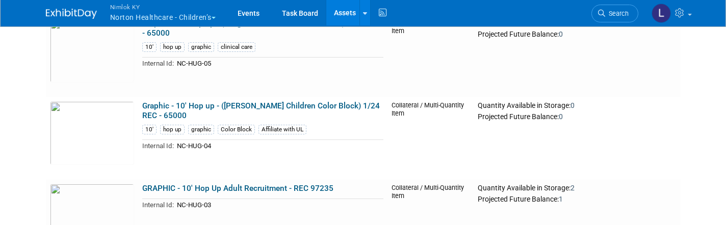
scroll to position [4374, 0]
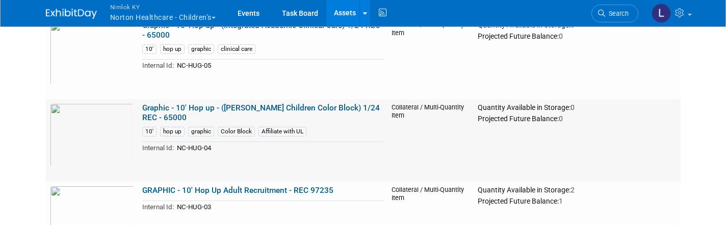
click at [231, 104] on link "Graphic - 10' Hop up - ([PERSON_NAME] Children Color Block) 1/24 REC - 65000" at bounding box center [261, 113] width 238 height 19
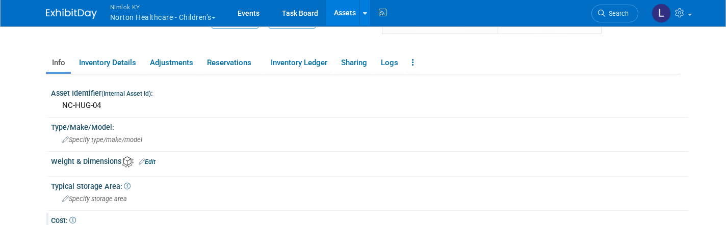
scroll to position [131, 0]
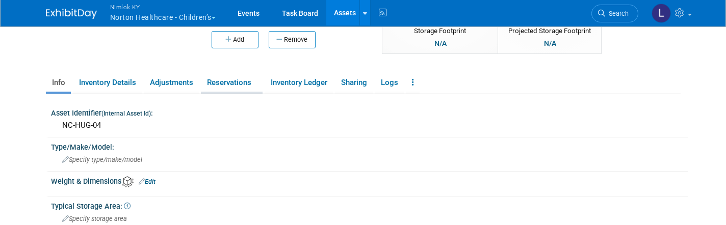
click at [226, 80] on link "Reservations" at bounding box center [232, 83] width 62 height 18
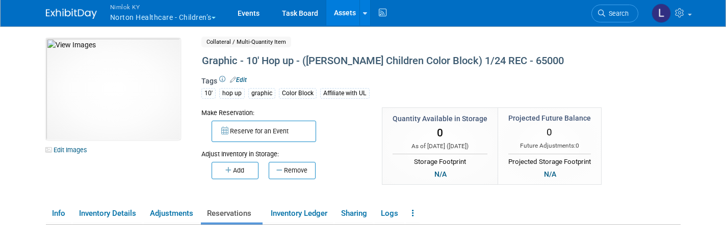
scroll to position [0, 0]
click at [340, 8] on link "Assets" at bounding box center [344, 13] width 37 height 26
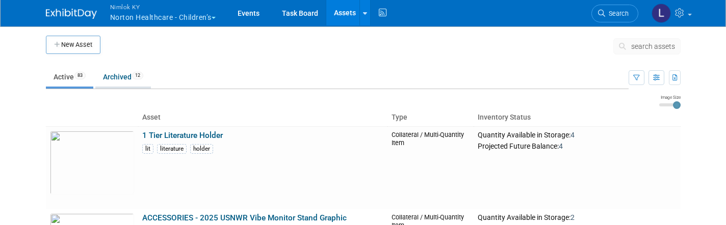
click at [117, 82] on link "Archived 12" at bounding box center [123, 76] width 56 height 19
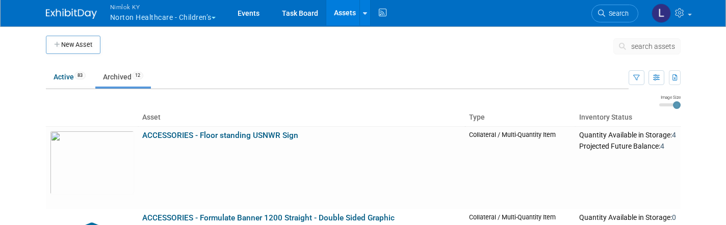
click at [340, 16] on link "Assets" at bounding box center [344, 13] width 37 height 26
click at [63, 81] on link "Active 83" at bounding box center [69, 76] width 47 height 19
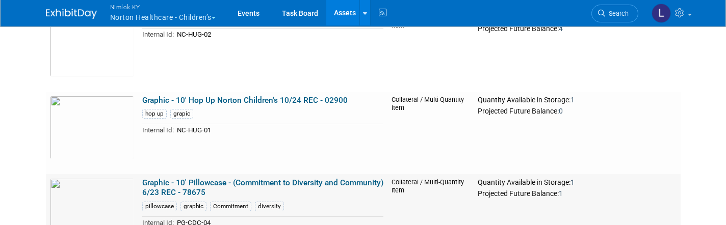
scroll to position [4628, 0]
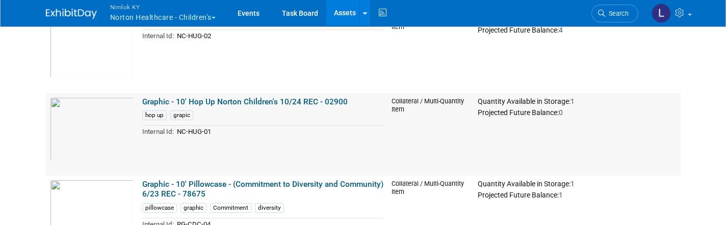
click at [266, 101] on link "Graphic - 10' Hop Up Norton Children's 10/24 REC - 02900" at bounding box center [245, 101] width 206 height 9
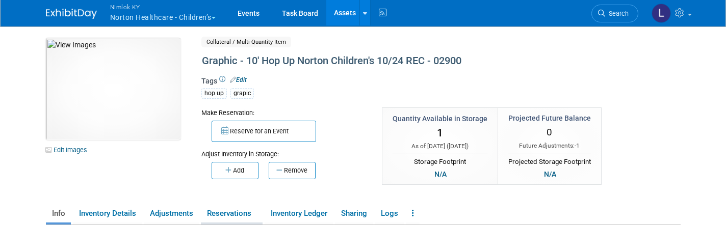
click at [222, 216] on link "Reservations" at bounding box center [232, 214] width 62 height 18
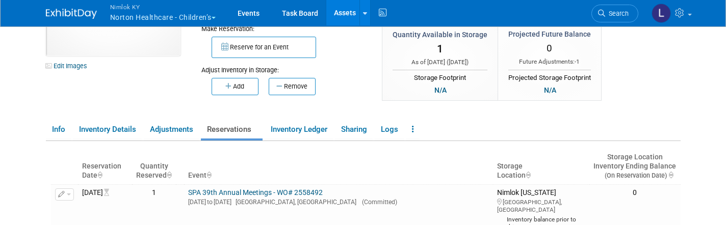
scroll to position [68, 0]
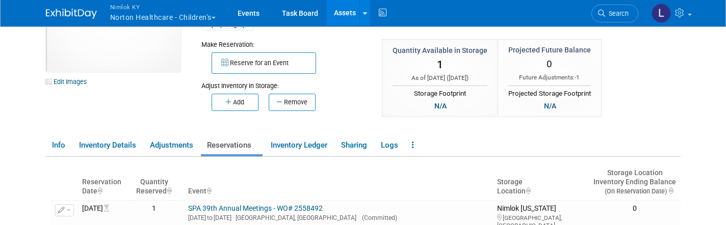
click at [348, 16] on link "Assets" at bounding box center [344, 13] width 37 height 26
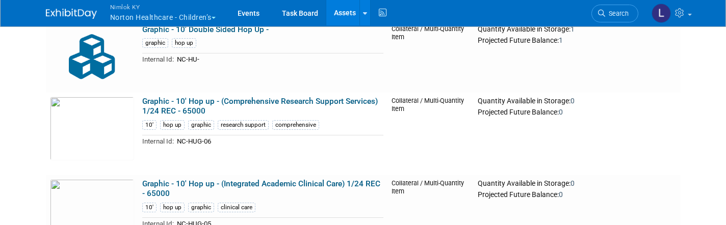
scroll to position [4212, 0]
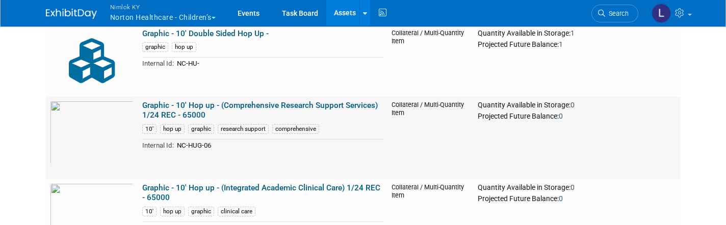
click at [281, 103] on link "Graphic - 10' Hop up - (Comprehensive Research Support Services) 1/24 REC - 650…" at bounding box center [260, 110] width 236 height 19
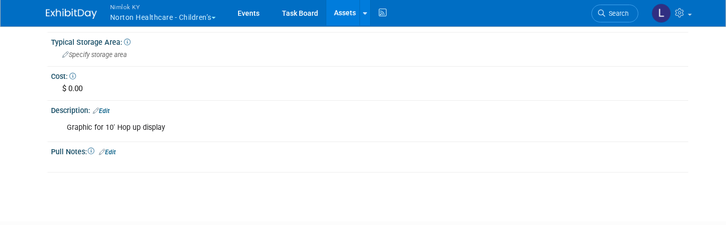
scroll to position [287, 0]
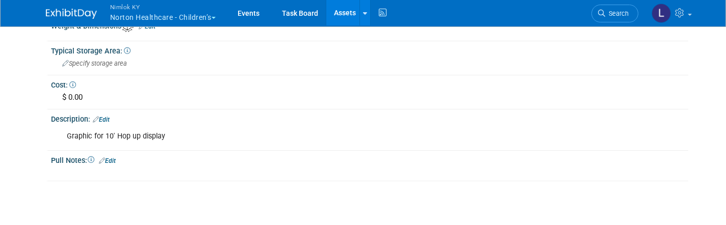
click at [181, 134] on div "Graphic for 10' Hop up display" at bounding box center [313, 136] width 507 height 20
click at [108, 117] on link "Edit" at bounding box center [101, 119] width 17 height 7
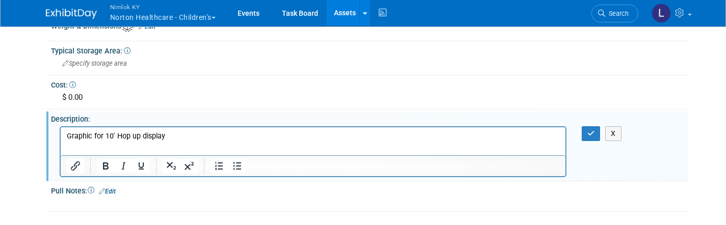
scroll to position [0, 0]
click at [183, 137] on p "Graphic for 10' Hop up display" at bounding box center [312, 136] width 493 height 10
drag, startPoint x: 224, startPoint y: 137, endPoint x: 167, endPoint y: 135, distance: 56.6
click at [167, 135] on p "Graphic for 10' Hop up display w/ NO End Caps" at bounding box center [312, 136] width 493 height 10
copy p "w/ NO End Caps"
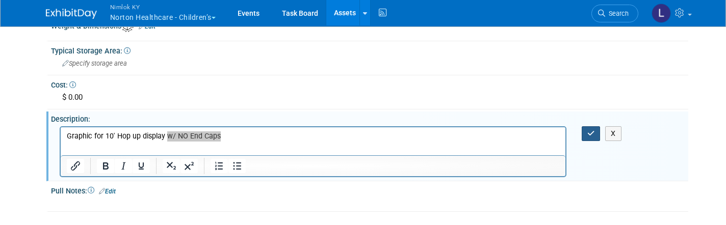
click at [592, 132] on icon "button" at bounding box center [592, 133] width 8 height 7
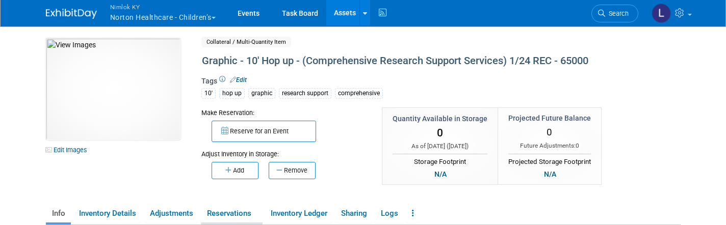
click at [242, 210] on link "Reservations" at bounding box center [232, 214] width 62 height 18
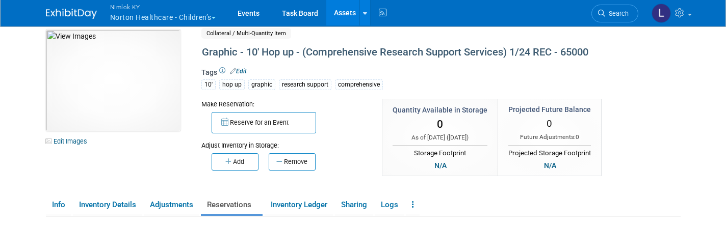
scroll to position [5, 0]
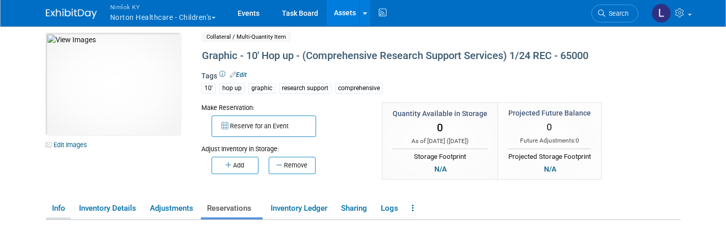
click at [59, 207] on link "Info" at bounding box center [58, 209] width 25 height 18
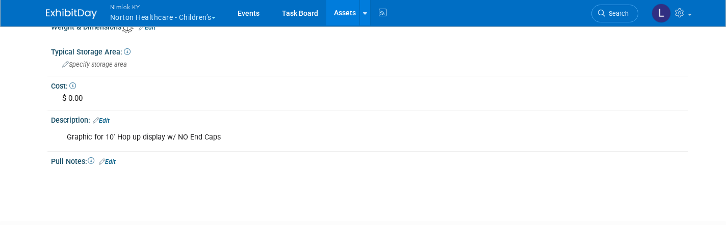
scroll to position [277, 0]
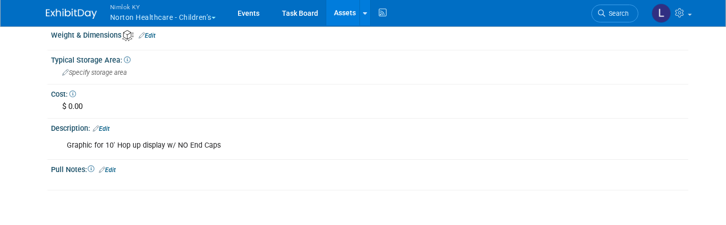
click at [222, 142] on div "Graphic for 10' Hop up display w/ NO End Caps" at bounding box center [313, 146] width 507 height 20
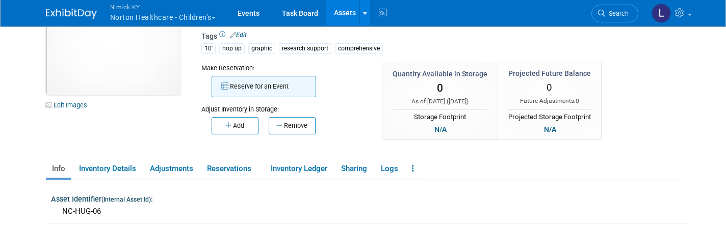
scroll to position [69, 0]
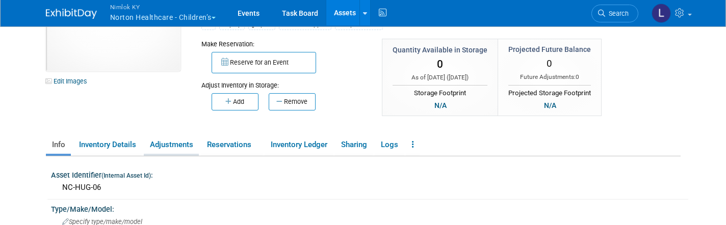
click at [183, 146] on link "Adjustments" at bounding box center [171, 145] width 55 height 18
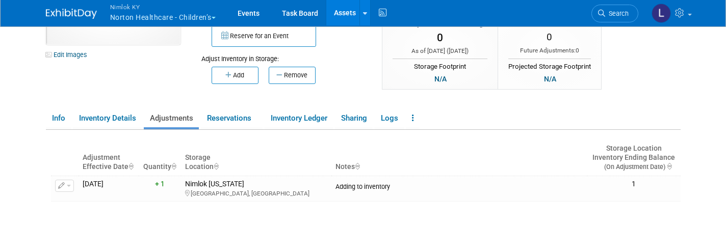
scroll to position [92, 0]
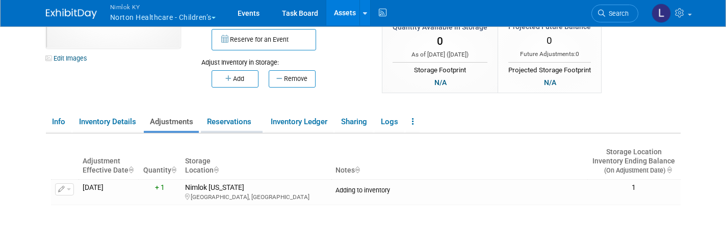
click at [225, 119] on link "Reservations" at bounding box center [232, 122] width 62 height 18
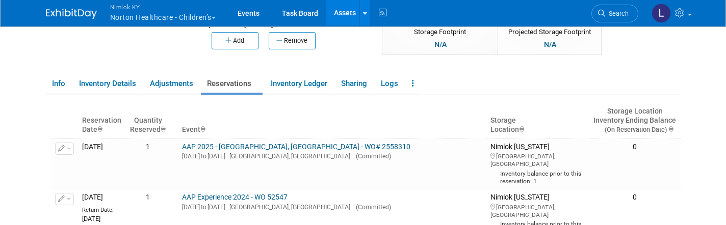
scroll to position [132, 0]
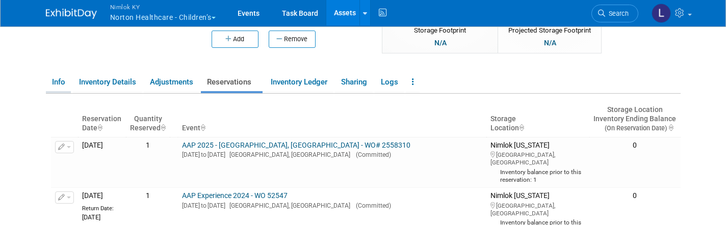
click at [60, 81] on link "Info" at bounding box center [58, 82] width 25 height 18
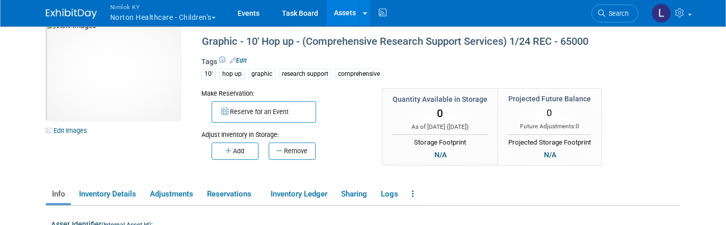
scroll to position [20, 0]
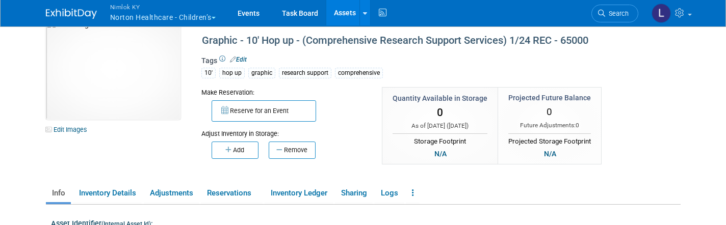
click at [346, 16] on link "Assets" at bounding box center [344, 13] width 37 height 26
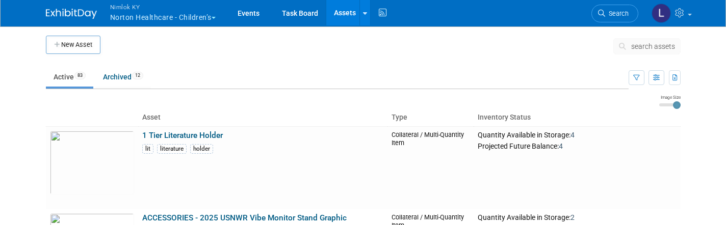
click at [655, 46] on span "search assets" at bounding box center [653, 46] width 44 height 8
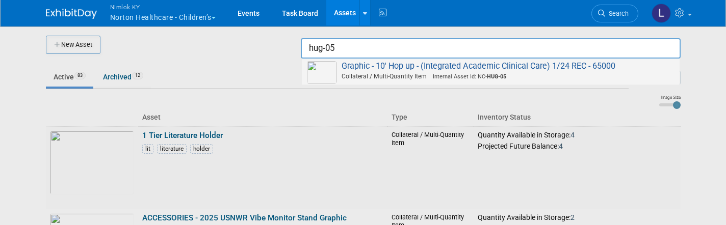
click at [506, 66] on span "Graphic - 10' Hop up - (Integrated Academic Clinical Care) 1/24 REC - 65000 Col…" at bounding box center [491, 71] width 368 height 21
type input "Graphic - 10&#39; Hop up - (Integrated Academic Clinical Care) 1/24 REC - 65000"
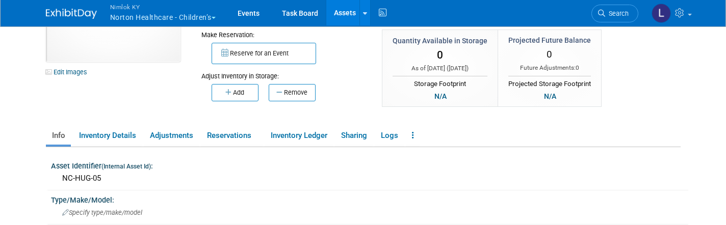
scroll to position [91, 0]
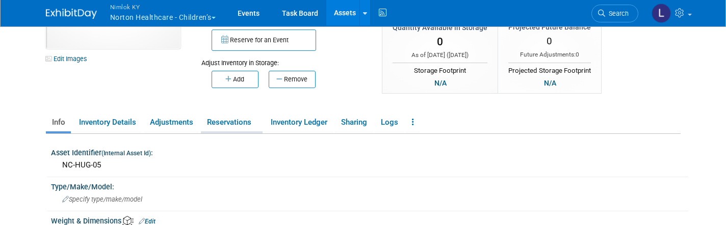
click at [227, 122] on link "Reservations" at bounding box center [232, 123] width 62 height 18
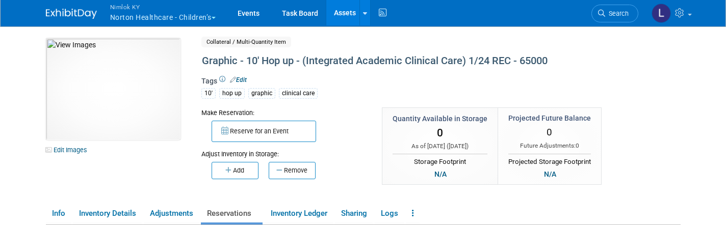
scroll to position [0, 0]
click at [185, 214] on link "Adjustments" at bounding box center [171, 214] width 55 height 18
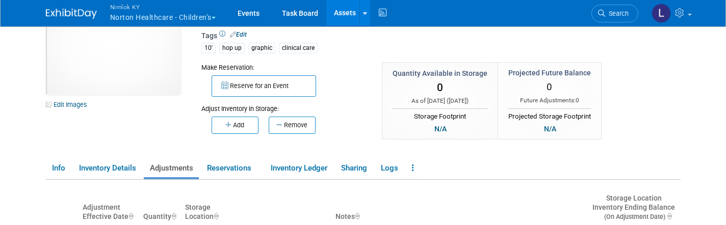
scroll to position [34, 0]
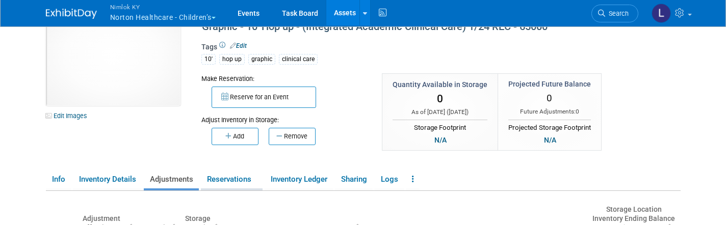
click at [244, 176] on link "Reservations" at bounding box center [232, 180] width 62 height 18
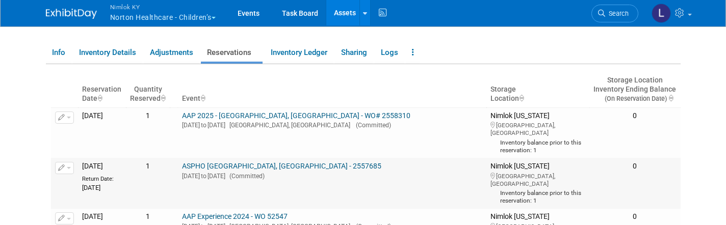
scroll to position [148, 0]
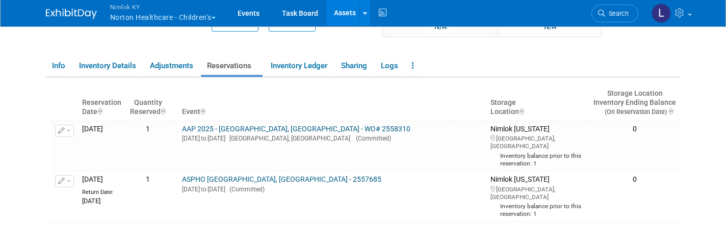
click at [343, 19] on link "Assets" at bounding box center [344, 13] width 37 height 26
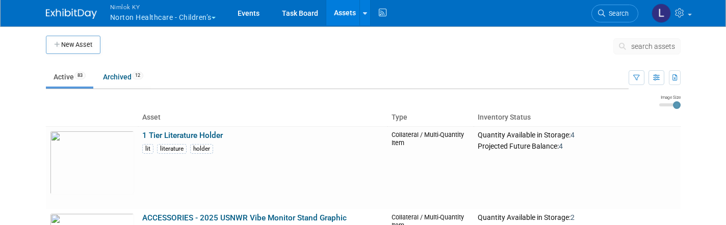
click at [654, 47] on span "search assets" at bounding box center [653, 46] width 44 height 8
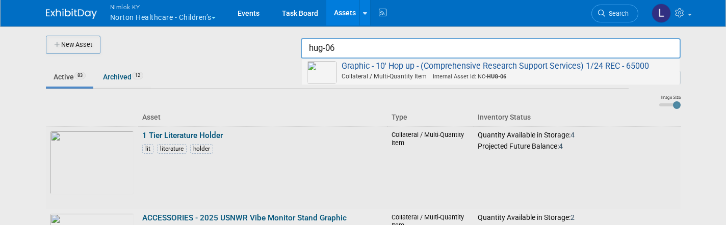
click at [603, 62] on span "Graphic - 10' Hop up - (Comprehensive Research Support Services) 1/24 REC - 650…" at bounding box center [491, 71] width 368 height 21
type input "Graphic - 10&#39; Hop up - (Comprehensive Research Support Services) 1/24 REC -…"
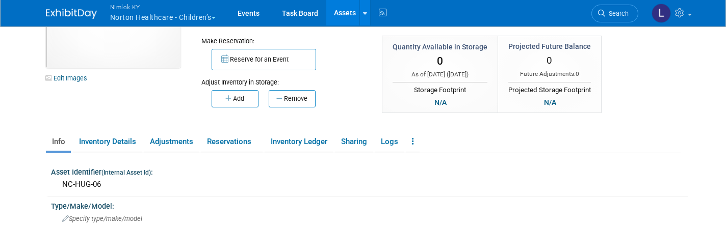
scroll to position [73, 0]
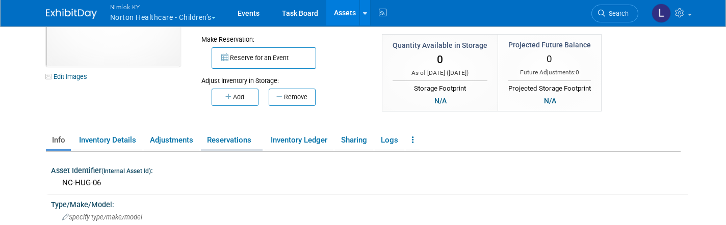
click at [225, 147] on link "Reservations" at bounding box center [232, 141] width 62 height 18
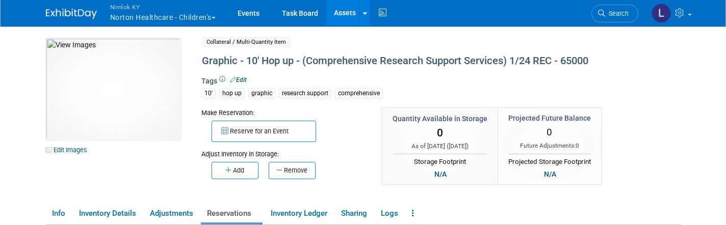
scroll to position [0, 0]
click at [369, 12] on link at bounding box center [365, 13] width 11 height 26
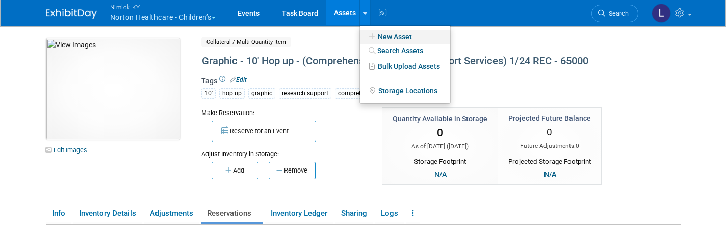
click at [395, 38] on link "New Asset" at bounding box center [405, 37] width 90 height 14
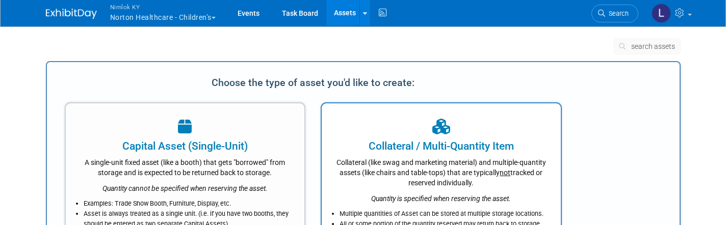
click at [450, 163] on div "Collateral (like swag and marketing material) and multiple-quantity assets (lik…" at bounding box center [442, 171] width 214 height 34
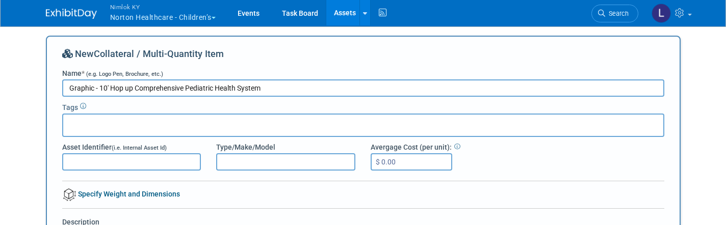
type input "Graphic - 10' Hop up Comprehensive Pediatric Health System"
click at [94, 163] on input "Asset Identifier (i.e. Internal Asset Id)" at bounding box center [131, 162] width 139 height 17
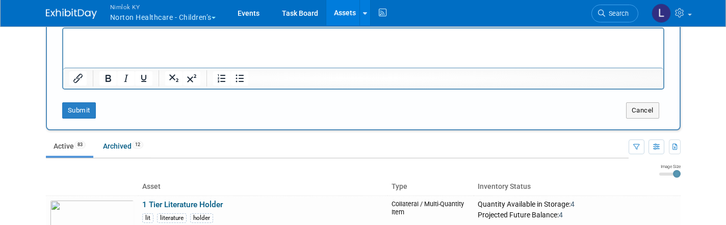
scroll to position [285, 0]
type input "NC-HUG-07"
click at [79, 106] on button "Submit" at bounding box center [79, 110] width 34 height 16
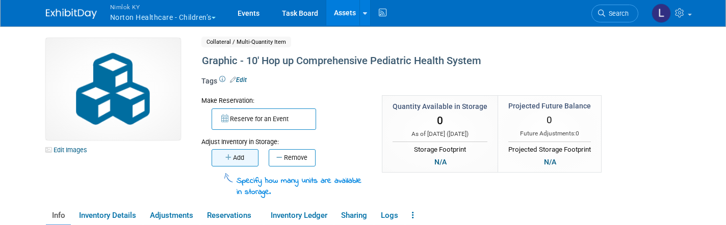
click at [231, 150] on button "Add" at bounding box center [235, 157] width 47 height 17
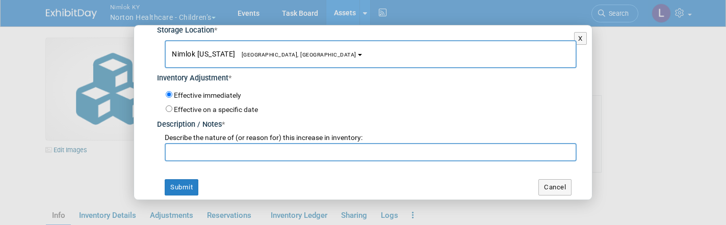
scroll to position [68, 0]
type input "1"
click at [187, 147] on input "text" at bounding box center [371, 153] width 412 height 18
type input "WO# 2557399"
click at [183, 188] on button "Submit" at bounding box center [182, 188] width 34 height 16
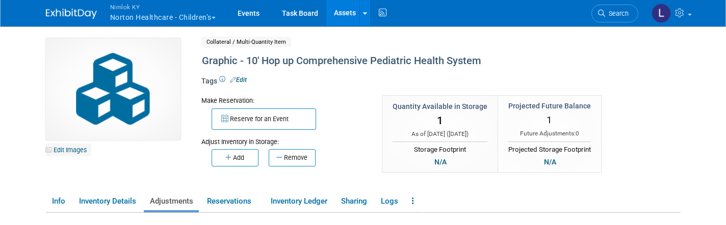
click at [75, 152] on link "Edit Images" at bounding box center [68, 150] width 45 height 13
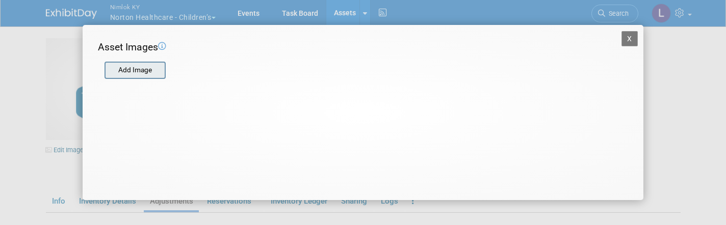
click at [133, 70] on input "file" at bounding box center [103, 70] width 121 height 15
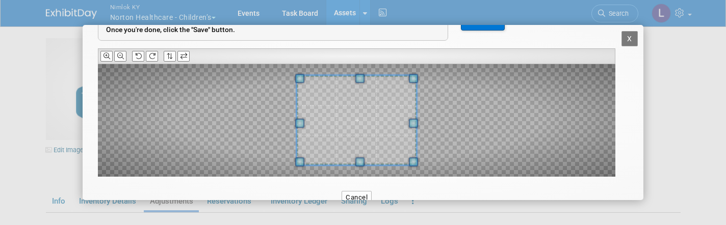
scroll to position [69, 0]
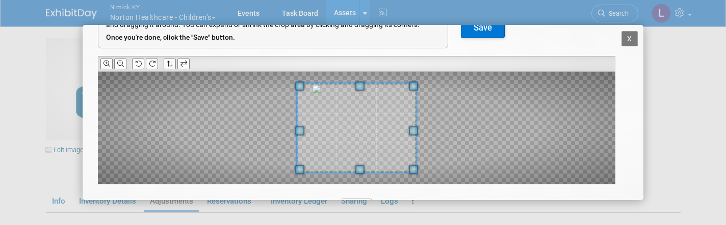
drag, startPoint x: 356, startPoint y: 116, endPoint x: 353, endPoint y: 97, distance: 19.0
click at [353, 97] on span at bounding box center [357, 128] width 120 height 90
click at [154, 61] on icon at bounding box center [152, 64] width 7 height 7
click at [106, 61] on icon at bounding box center [107, 64] width 7 height 7
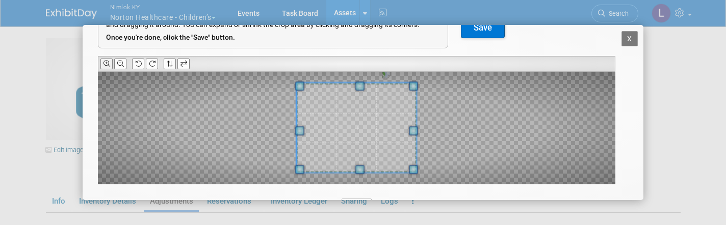
click at [106, 61] on icon at bounding box center [107, 64] width 7 height 7
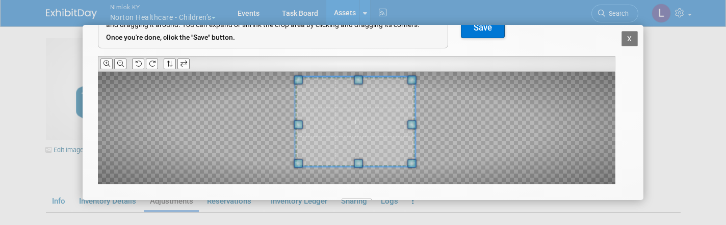
click at [355, 122] on span at bounding box center [355, 122] width 120 height 90
click at [108, 61] on icon at bounding box center [107, 64] width 7 height 7
click at [490, 31] on button "Save" at bounding box center [483, 28] width 44 height 20
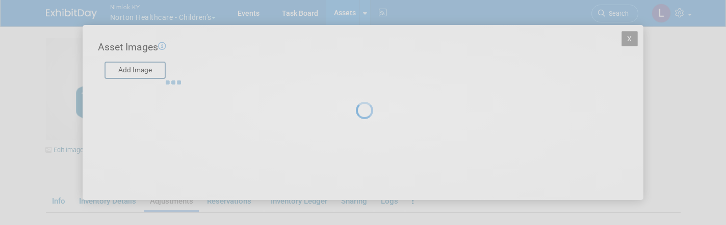
scroll to position [0, 0]
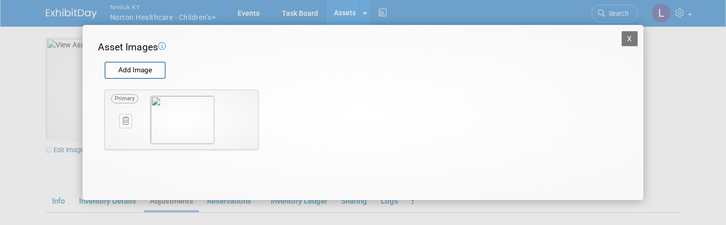
click at [631, 36] on button "X" at bounding box center [630, 38] width 16 height 15
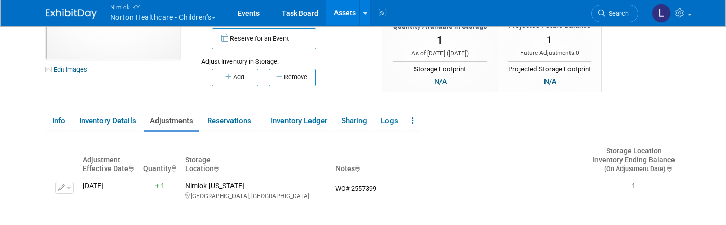
scroll to position [84, 0]
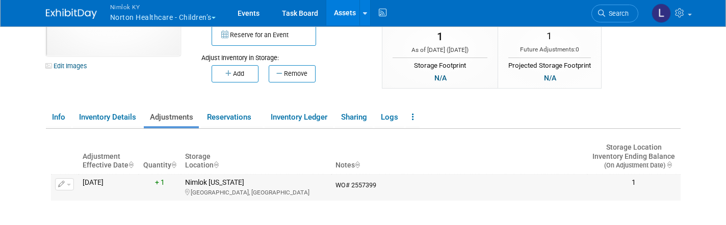
click at [68, 184] on span "button" at bounding box center [69, 185] width 4 height 2
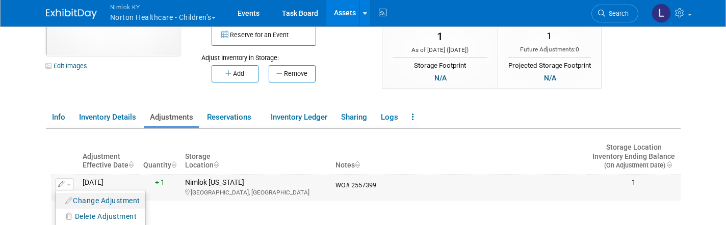
click at [94, 197] on button "Change Adjustment" at bounding box center [103, 201] width 85 height 14
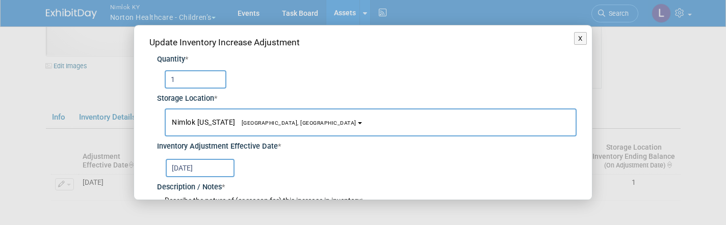
drag, startPoint x: 180, startPoint y: 80, endPoint x: 146, endPoint y: 68, distance: 36.1
click at [146, 68] on div "Update Inventory Increase Adjustment Quantity * 1 Storage Location * Nimlok Ken…" at bounding box center [363, 147] width 458 height 243
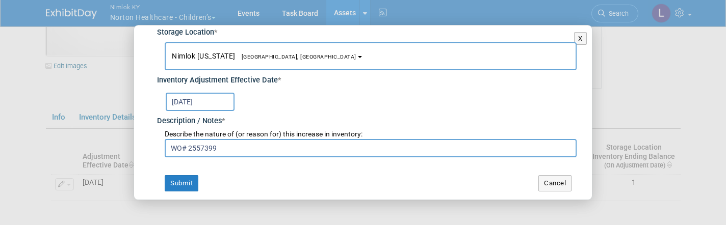
scroll to position [66, 0]
type input "2"
click at [189, 182] on button "Submit" at bounding box center [182, 184] width 34 height 16
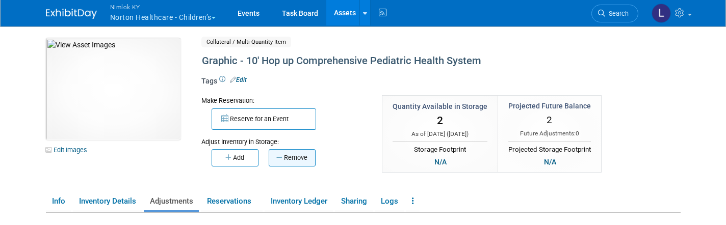
scroll to position [0, 0]
click at [168, 205] on link "Adjustments" at bounding box center [171, 202] width 55 height 18
click at [173, 201] on link "Adjustments" at bounding box center [171, 202] width 55 height 18
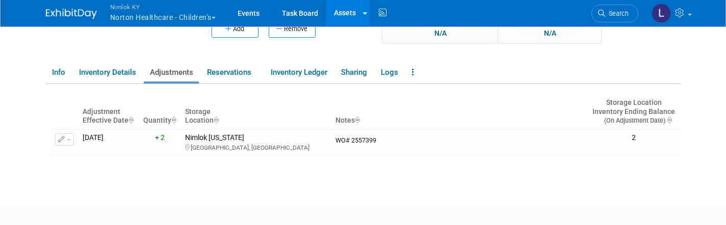
scroll to position [131, 0]
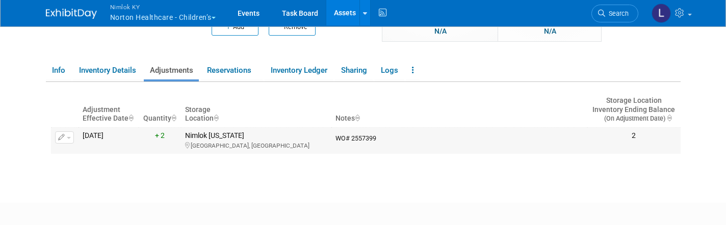
click at [69, 138] on button "button" at bounding box center [64, 138] width 19 height 12
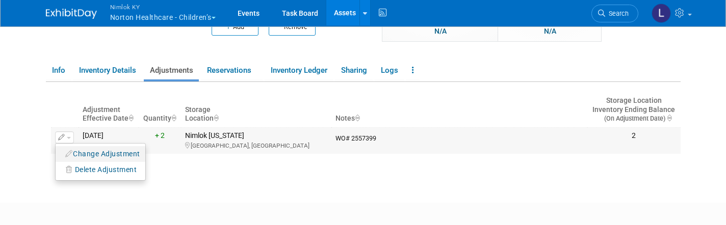
click at [91, 151] on button "Change Adjustment" at bounding box center [103, 154] width 85 height 14
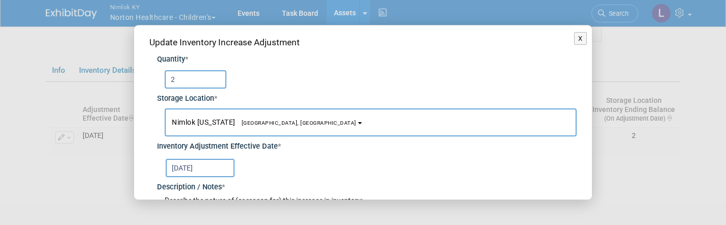
drag, startPoint x: 184, startPoint y: 80, endPoint x: 162, endPoint y: 75, distance: 22.4
click at [162, 77] on div "2" at bounding box center [367, 76] width 420 height 23
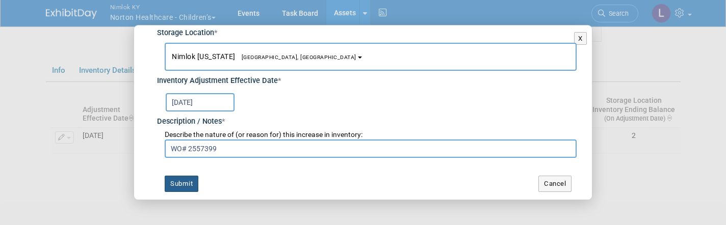
type input "1"
click at [185, 184] on button "Submit" at bounding box center [182, 184] width 34 height 16
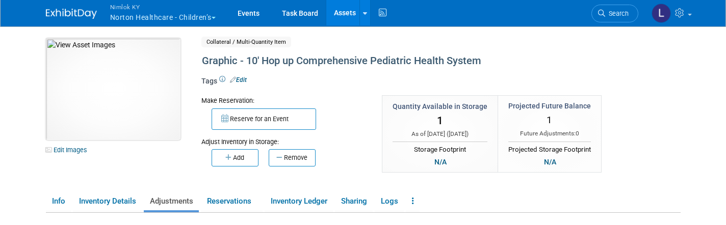
scroll to position [0, 0]
click at [72, 148] on link "Edit Images" at bounding box center [68, 150] width 45 height 13
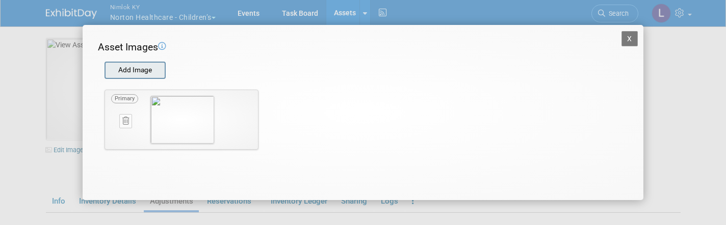
click at [137, 70] on input "file" at bounding box center [103, 70] width 121 height 15
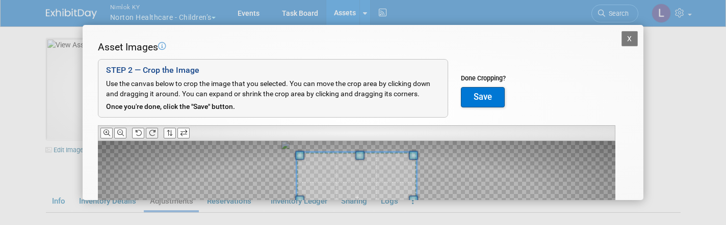
click at [155, 131] on icon at bounding box center [152, 133] width 7 height 7
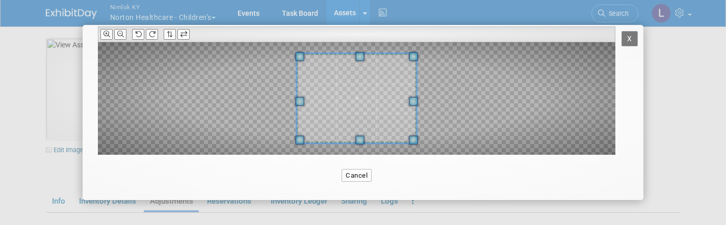
scroll to position [98, 0]
click at [105, 33] on icon at bounding box center [107, 35] width 7 height 7
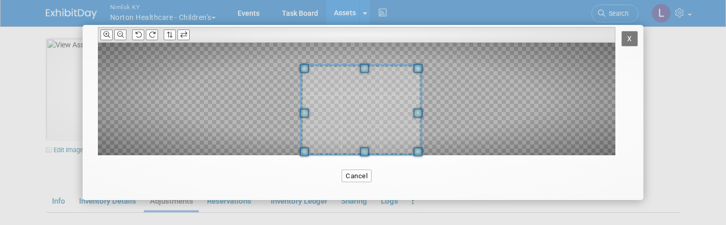
click at [362, 138] on span at bounding box center [361, 110] width 120 height 90
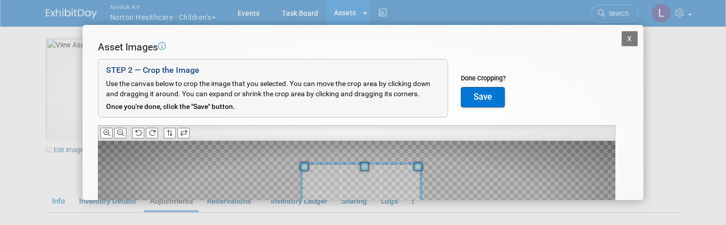
scroll to position [0, 0]
click at [482, 93] on button "Save" at bounding box center [483, 97] width 44 height 20
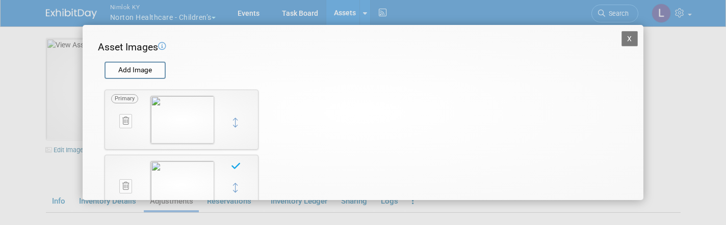
click at [126, 122] on icon at bounding box center [125, 121] width 7 height 8
click at [122, 131] on icon "button" at bounding box center [120, 133] width 7 height 6
click at [626, 37] on button "X" at bounding box center [630, 38] width 16 height 15
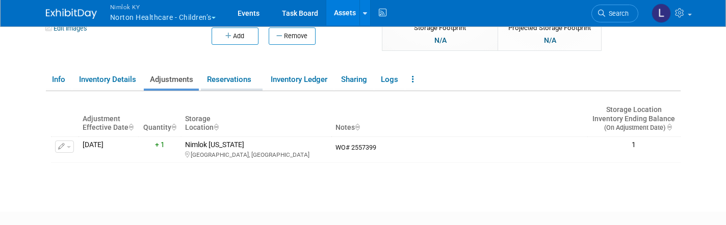
scroll to position [121, 0]
click at [71, 149] on button "button" at bounding box center [64, 147] width 19 height 12
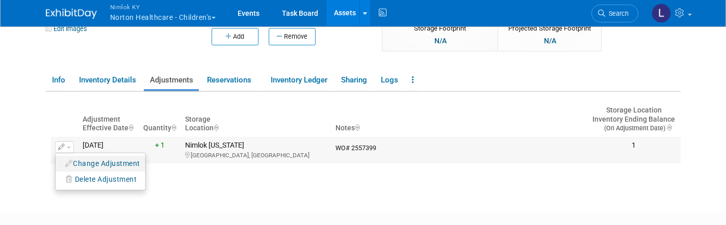
click at [87, 159] on button "Change Adjustment" at bounding box center [103, 164] width 85 height 14
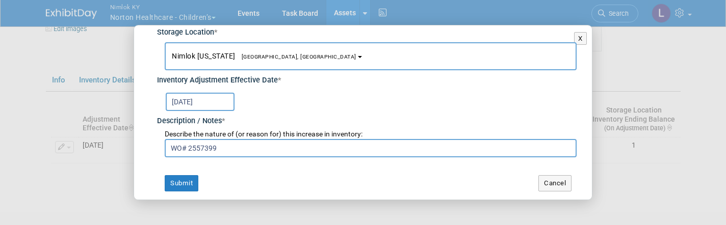
scroll to position [66, 0]
click at [581, 40] on button "X" at bounding box center [580, 38] width 13 height 13
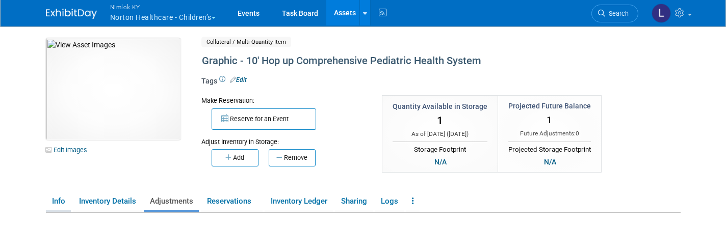
scroll to position [0, 0]
click at [63, 204] on link "Info" at bounding box center [58, 202] width 25 height 18
click at [414, 203] on icon at bounding box center [413, 201] width 2 height 8
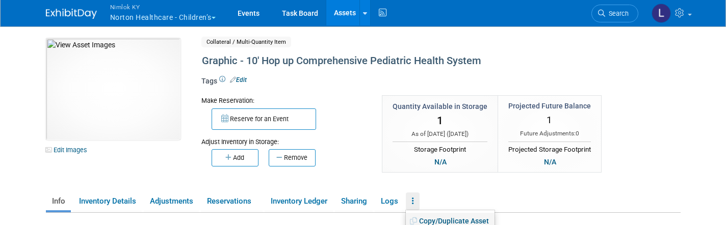
click at [442, 221] on link "Copy/Duplicate Asset" at bounding box center [450, 221] width 89 height 17
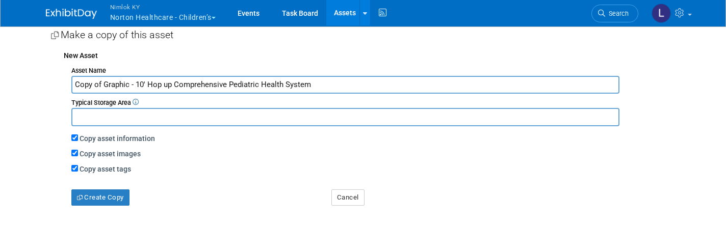
scroll to position [186, 0]
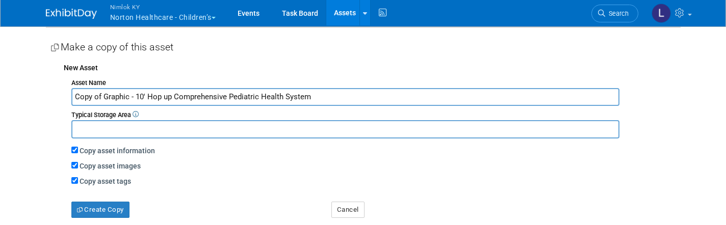
click at [75, 162] on input "Copy asset images" at bounding box center [74, 165] width 7 height 7
checkbox input "false"
click at [136, 95] on input "Copy of Graphic - 10' Hop up Comprehensive Pediatric Health System" at bounding box center [345, 97] width 549 height 18
drag, startPoint x: 248, startPoint y: 95, endPoint x: 115, endPoint y: 94, distance: 133.6
click at [115, 94] on input "10' Hop up Comprehensive Pediatric Health System" at bounding box center [345, 97] width 549 height 18
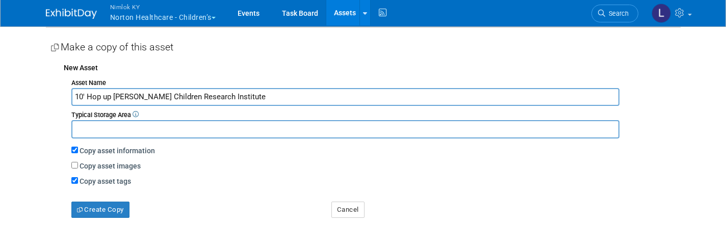
click at [75, 97] on input "10' Hop up Norton's Children Research Institute" at bounding box center [345, 97] width 549 height 18
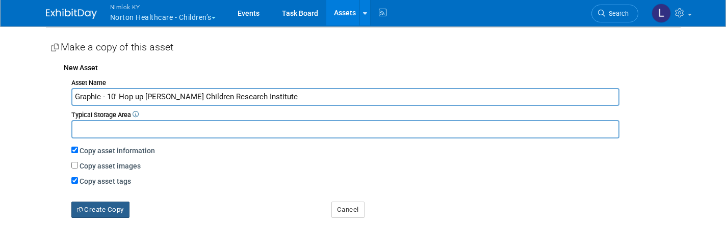
type input "Graphic - 10' Hop up Norton's Children Research Institute"
click at [102, 205] on button "Create Copy" at bounding box center [100, 210] width 58 height 16
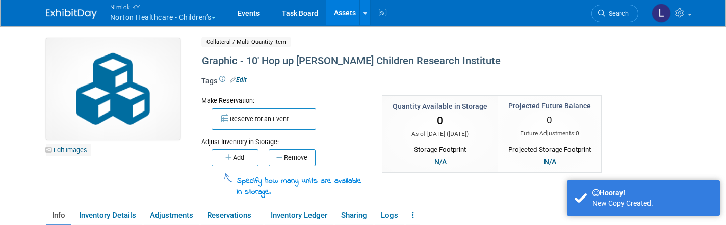
click at [73, 151] on link "Edit Images" at bounding box center [68, 150] width 45 height 13
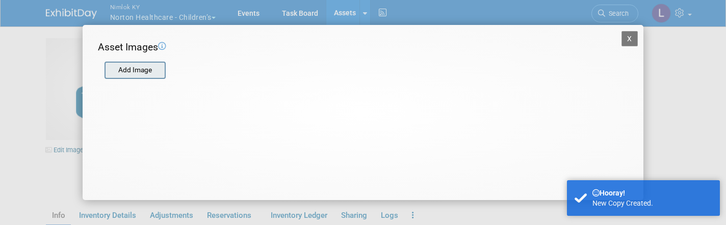
click at [137, 69] on input "file" at bounding box center [103, 70] width 121 height 15
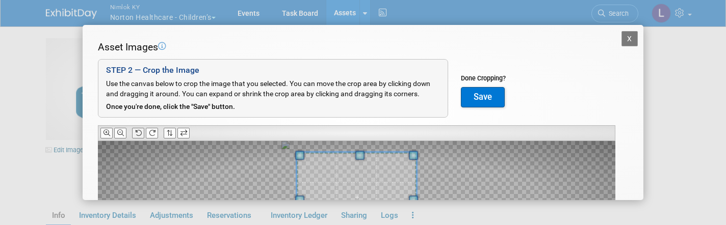
click at [139, 133] on icon at bounding box center [138, 133] width 7 height 7
click at [138, 133] on icon at bounding box center [138, 133] width 7 height 7
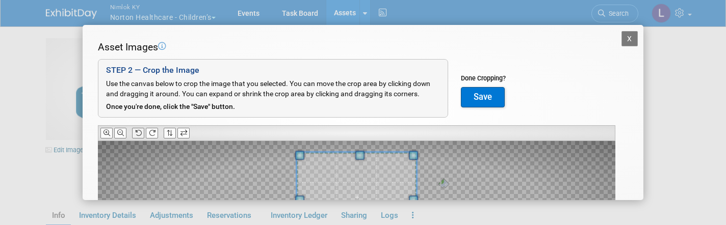
click at [138, 133] on icon at bounding box center [138, 133] width 7 height 7
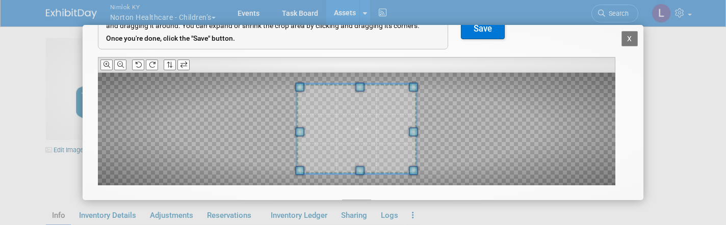
scroll to position [76, 0]
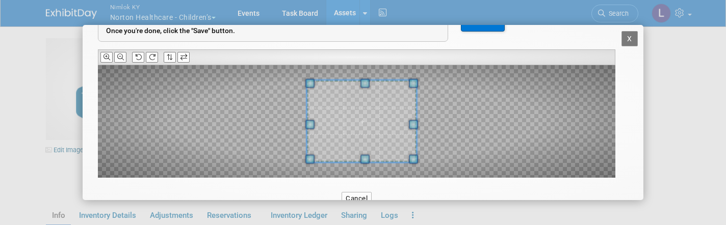
click at [309, 124] on span at bounding box center [309, 124] width 9 height 9
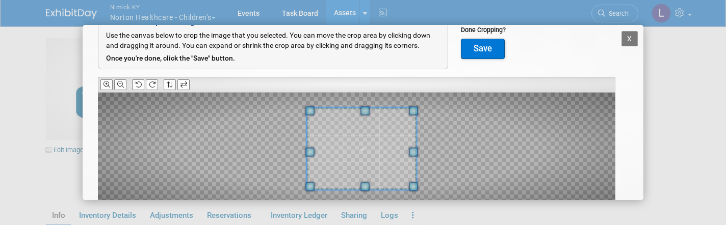
scroll to position [47, 0]
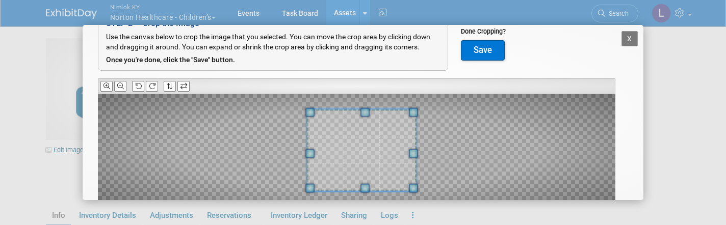
click at [487, 45] on button "Save" at bounding box center [483, 50] width 44 height 20
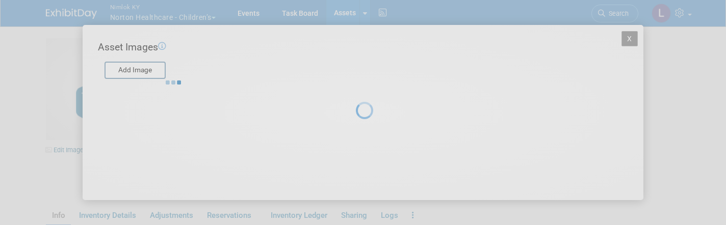
scroll to position [0, 0]
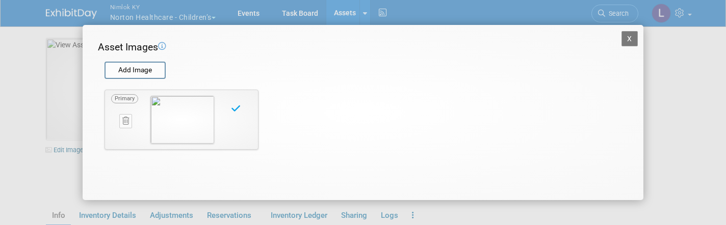
click at [631, 37] on button "X" at bounding box center [630, 38] width 16 height 15
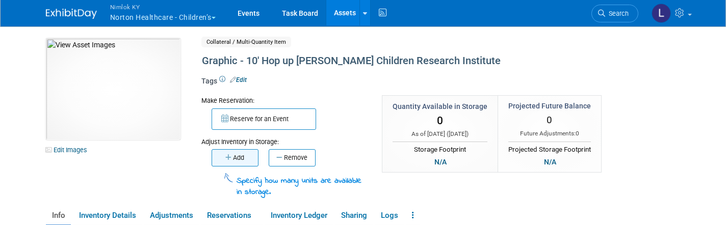
click at [244, 160] on button "Add" at bounding box center [235, 157] width 47 height 17
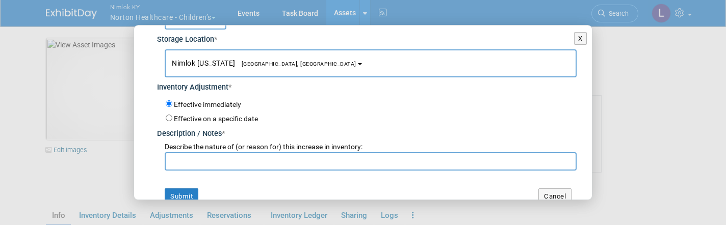
scroll to position [68, 0]
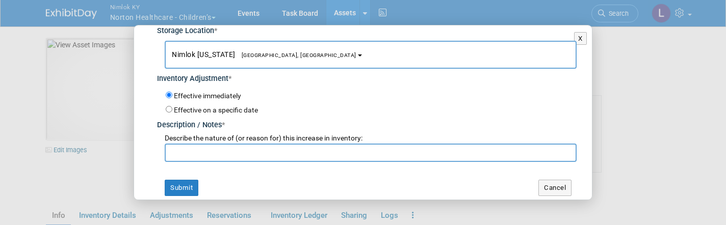
type input "1"
click at [192, 149] on input "text" at bounding box center [371, 153] width 412 height 18
type input "N"
type input "WO# 2557399"
click at [181, 182] on button "Submit" at bounding box center [182, 188] width 34 height 16
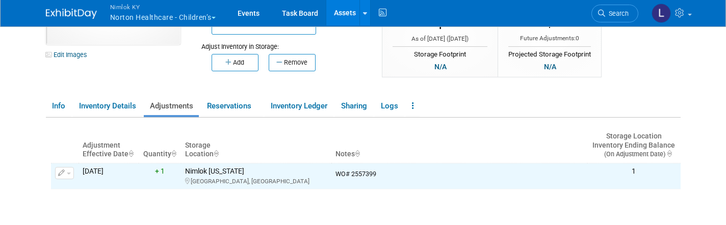
scroll to position [89, 0]
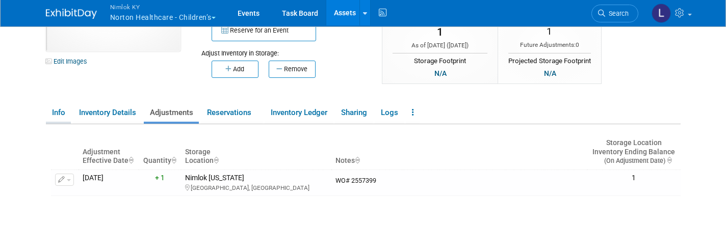
click at [53, 112] on link "Info" at bounding box center [58, 113] width 25 height 18
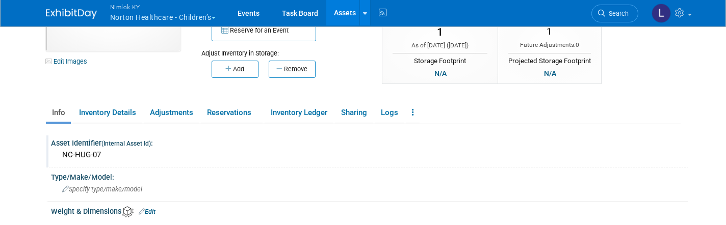
click at [106, 151] on div "NC-HUG-07" at bounding box center [370, 155] width 622 height 16
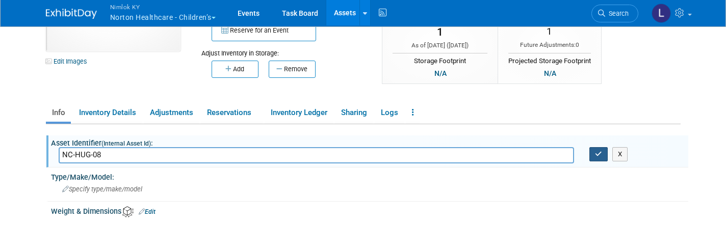
type input "NC-HUG-08"
click at [599, 152] on icon "button" at bounding box center [598, 154] width 7 height 7
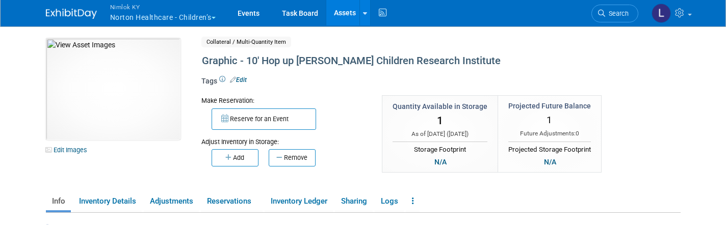
scroll to position [0, 0]
click at [417, 199] on link at bounding box center [413, 202] width 14 height 18
click at [441, 222] on link "Copy/Duplicate Asset" at bounding box center [450, 221] width 89 height 17
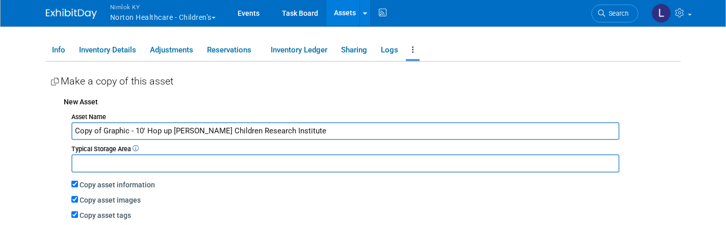
scroll to position [151, 0]
click at [103, 129] on input "Copy of Graphic - 10' Hop up Norton's Children Research Institute" at bounding box center [345, 132] width 549 height 18
drag, startPoint x: 272, startPoint y: 130, endPoint x: 154, endPoint y: 128, distance: 117.8
click at [154, 128] on input "Graphic - 10' Hop up [PERSON_NAME] Children Research Institute" at bounding box center [345, 132] width 549 height 18
type input "Graphic - 10' Hop up NC Careers Recruitment"
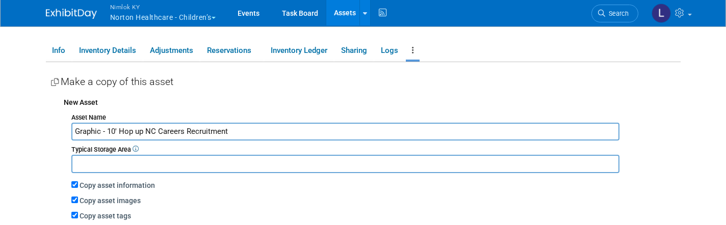
click at [75, 197] on input "Copy asset images" at bounding box center [74, 200] width 7 height 7
checkbox input "false"
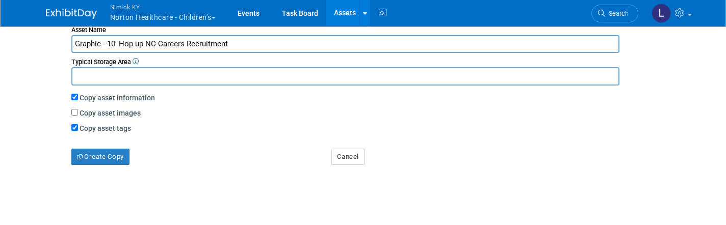
scroll to position [221, 0]
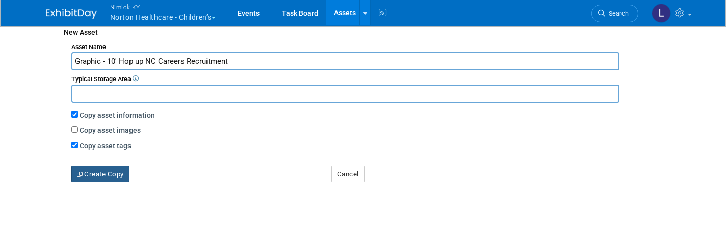
click at [101, 170] on button "Create Copy" at bounding box center [100, 174] width 58 height 16
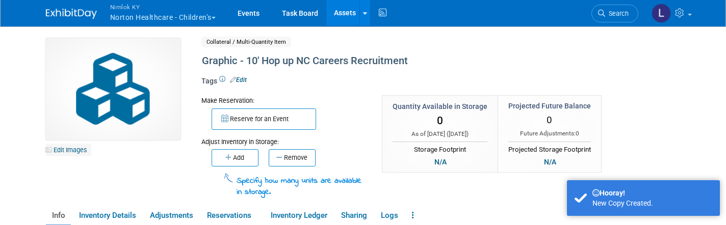
click at [77, 153] on link "Edit Images" at bounding box center [68, 150] width 45 height 13
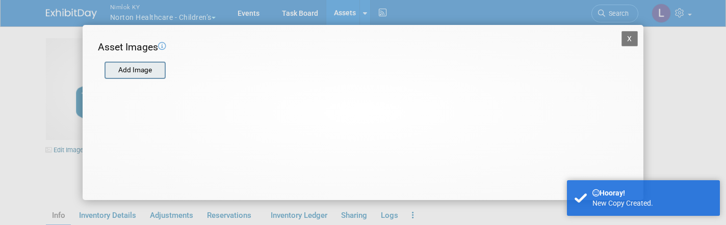
click at [141, 74] on input "file" at bounding box center [103, 70] width 121 height 15
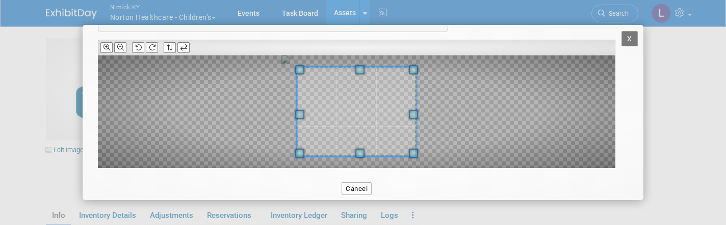
scroll to position [86, 0]
click at [151, 45] on icon at bounding box center [152, 47] width 7 height 7
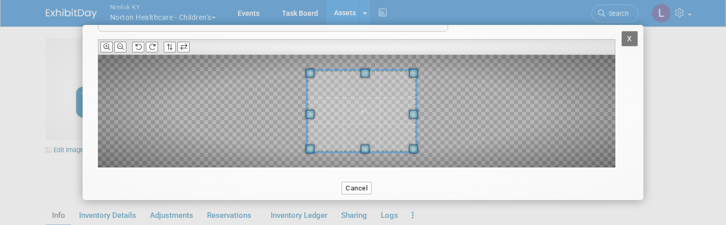
click at [310, 112] on span at bounding box center [309, 114] width 9 height 9
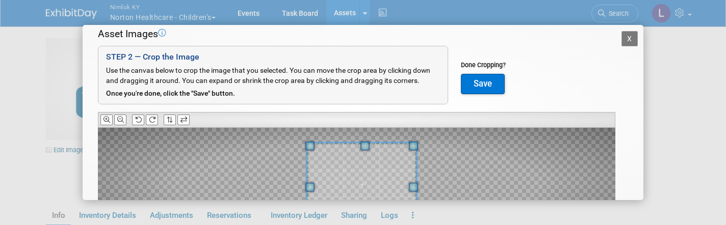
scroll to position [7, 0]
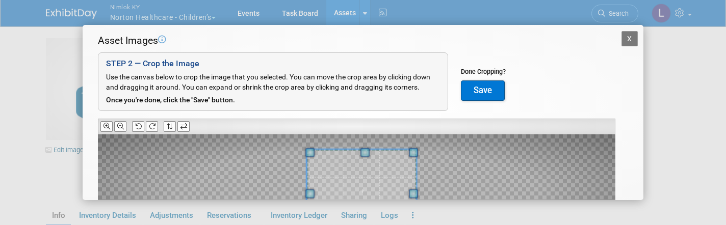
click at [483, 87] on button "Save" at bounding box center [483, 91] width 44 height 20
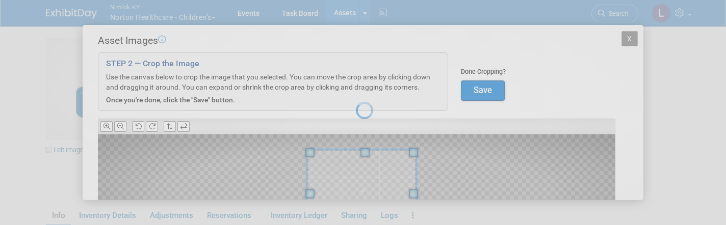
scroll to position [0, 0]
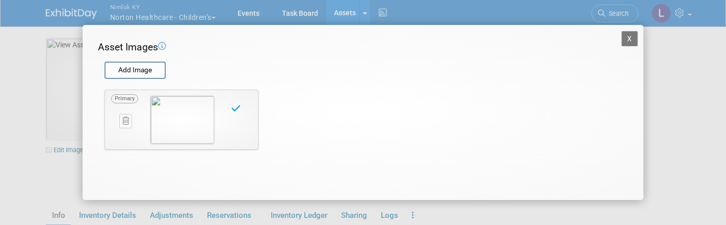
click at [631, 37] on button "X" at bounding box center [630, 38] width 16 height 15
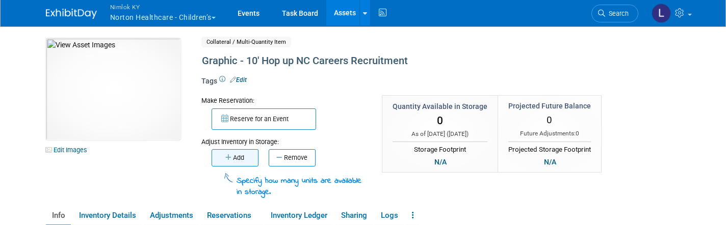
click at [237, 159] on button "Add" at bounding box center [235, 157] width 47 height 17
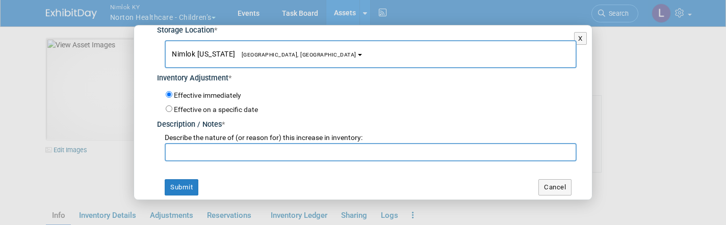
scroll to position [68, 0]
type input "2"
click at [195, 150] on input "text" at bounding box center [371, 153] width 412 height 18
type input "WO# 2557402"
click at [186, 182] on button "Submit" at bounding box center [182, 188] width 34 height 16
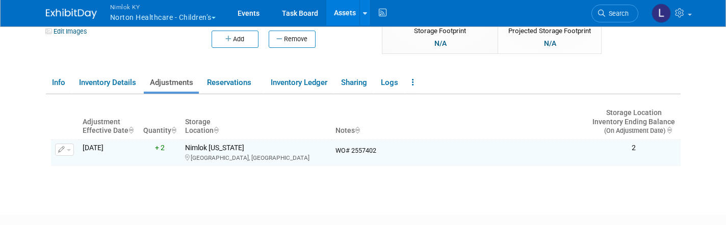
scroll to position [105, 0]
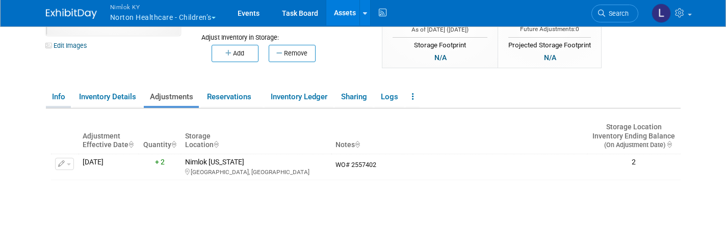
click at [58, 96] on link "Info" at bounding box center [58, 97] width 25 height 18
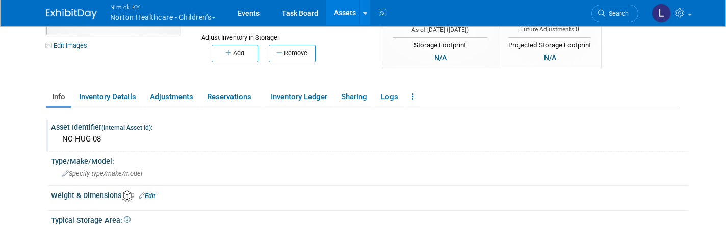
click at [107, 138] on div "NC-HUG-08" at bounding box center [370, 140] width 622 height 16
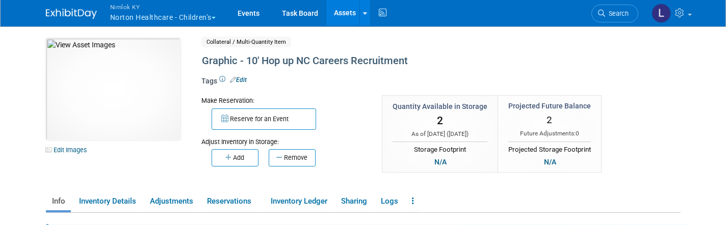
scroll to position [0, 0]
type input "NC-HUG-09"
click at [347, 14] on link "Assets" at bounding box center [344, 13] width 37 height 26
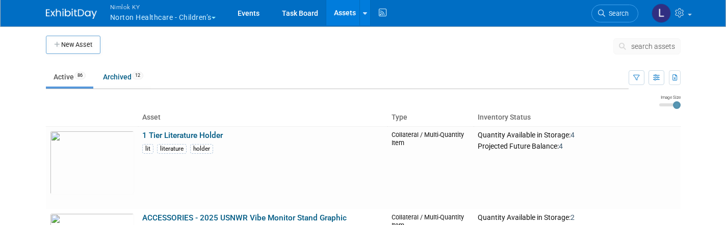
click at [644, 46] on span "search assets" at bounding box center [653, 46] width 44 height 8
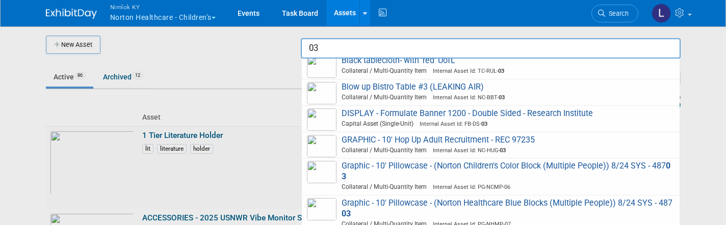
scroll to position [84, 0]
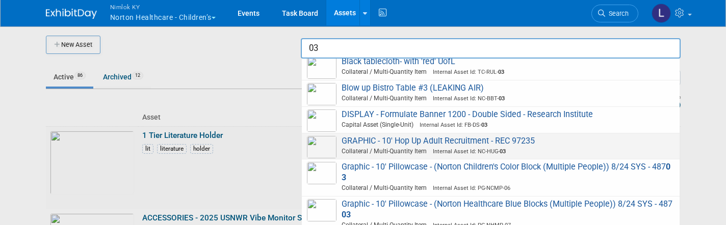
click at [415, 147] on span "Collateral / Multi-Quantity Item Internal Asset Id: NC-HUG- 03" at bounding box center [492, 151] width 365 height 9
type input "GRAPHIC - 10&#39; Hop Up Adult Recruitment - REC 97235"
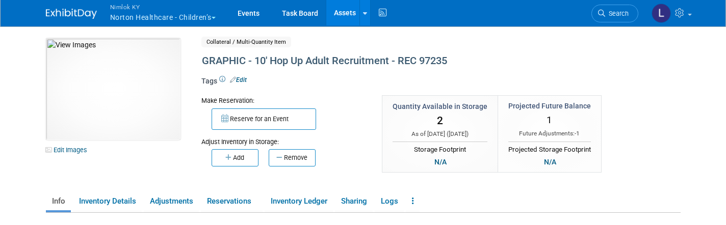
click at [349, 12] on link "Assets" at bounding box center [344, 13] width 37 height 26
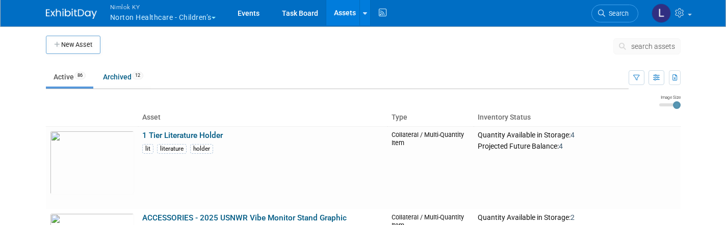
click at [650, 41] on button "search assets" at bounding box center [647, 46] width 67 height 16
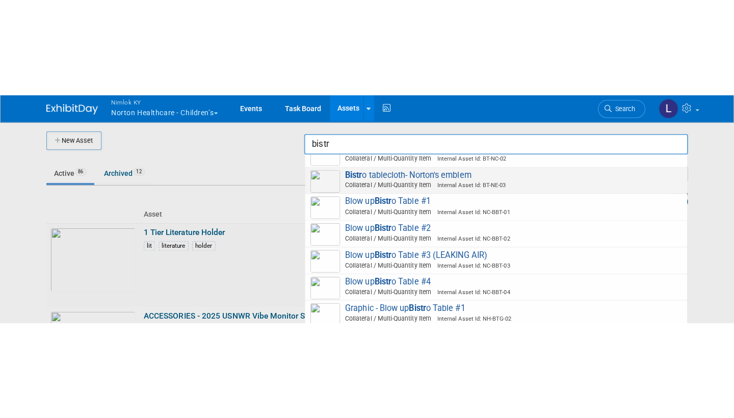
scroll to position [38, 0]
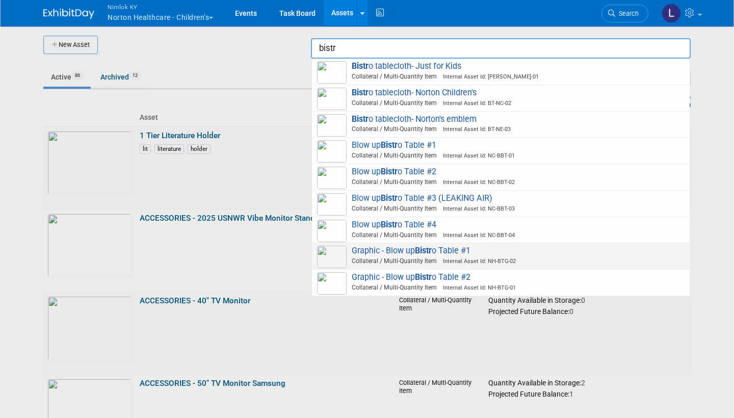
click at [461, 225] on span "Internal Asset Id: NH-BTG-02" at bounding box center [476, 261] width 79 height 7
type input "Graphic - Blow up Bistro Table #1"
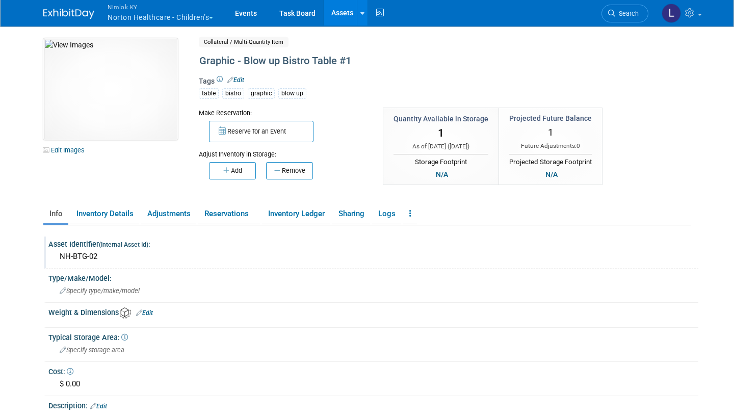
click at [116, 253] on div "NH-BTG-02" at bounding box center [373, 257] width 635 height 16
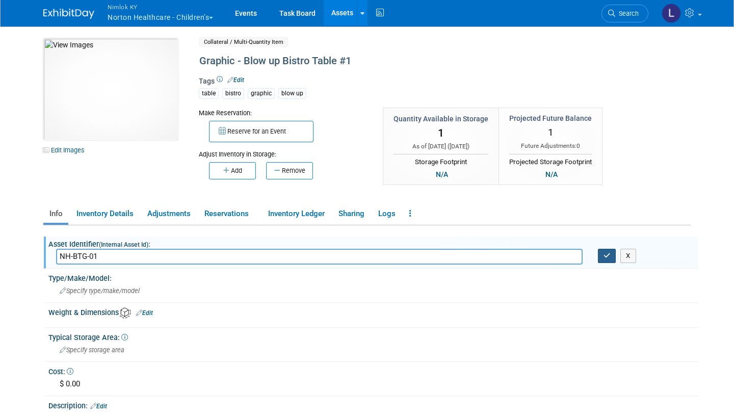
type input "NH-BTG-01"
click at [607, 256] on icon "button" at bounding box center [607, 255] width 7 height 7
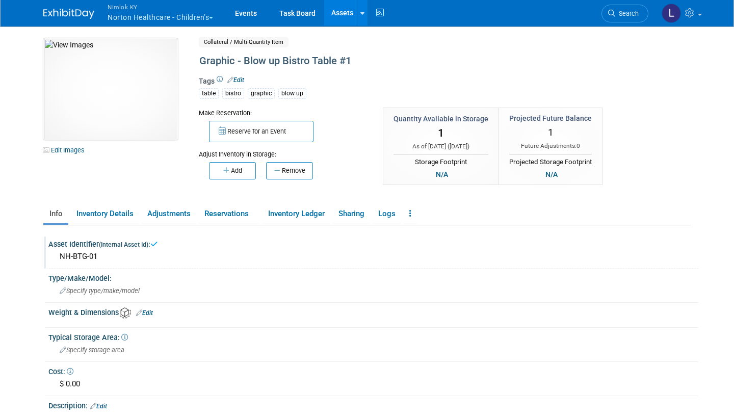
click at [345, 9] on link "Assets" at bounding box center [342, 13] width 37 height 26
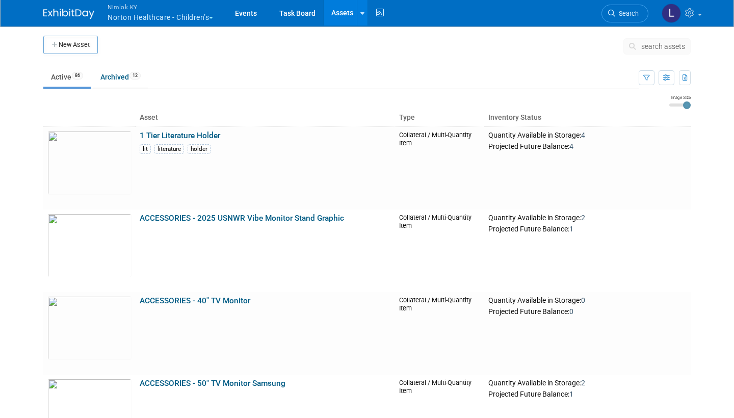
click at [644, 50] on button "search assets" at bounding box center [657, 46] width 67 height 16
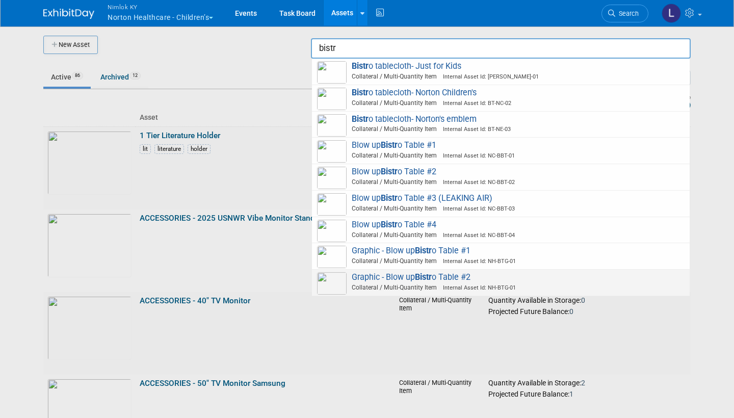
click at [512, 272] on span "Graphic - Blow up Bistr o Table #2 Collateral / Multi-Quantity Item Internal As…" at bounding box center [501, 282] width 368 height 21
type input "Graphic - Blow up Bistro Table #2"
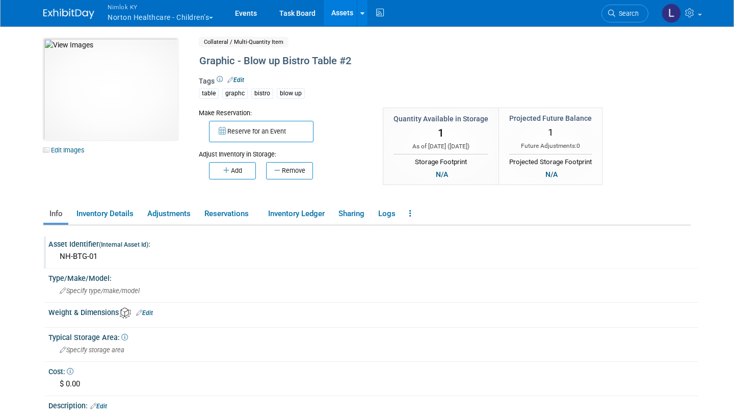
click at [108, 256] on div "NH-BTG-01" at bounding box center [373, 257] width 635 height 16
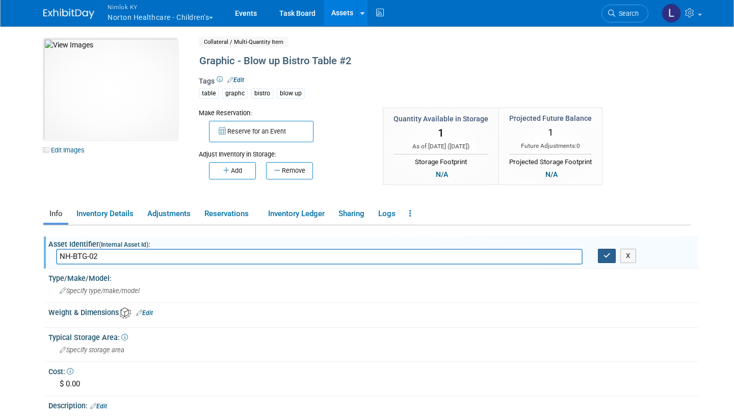
type input "NH-BTG-02"
click at [606, 257] on icon "button" at bounding box center [607, 255] width 7 height 7
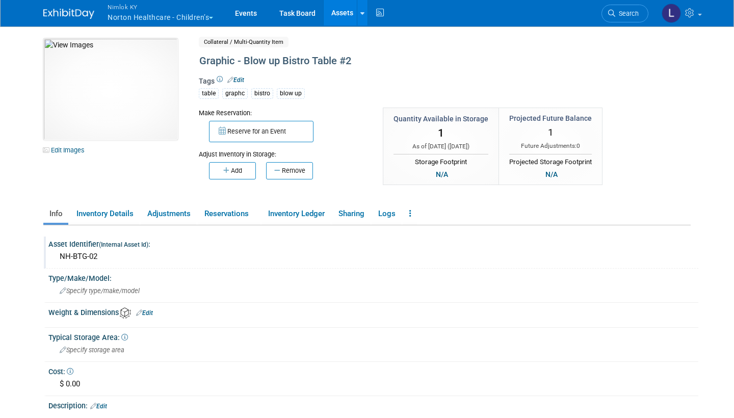
click at [339, 12] on link "Assets" at bounding box center [342, 13] width 37 height 26
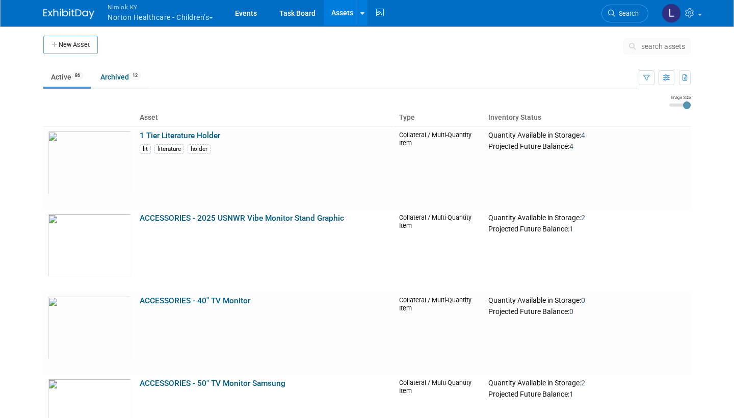
click at [347, 13] on link "Assets" at bounding box center [342, 13] width 37 height 26
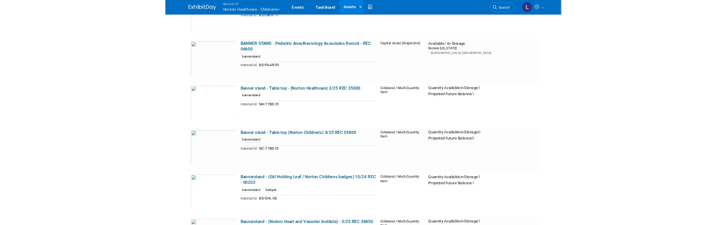
scroll to position [879, 0]
